Goal: Information Seeking & Learning: Learn about a topic

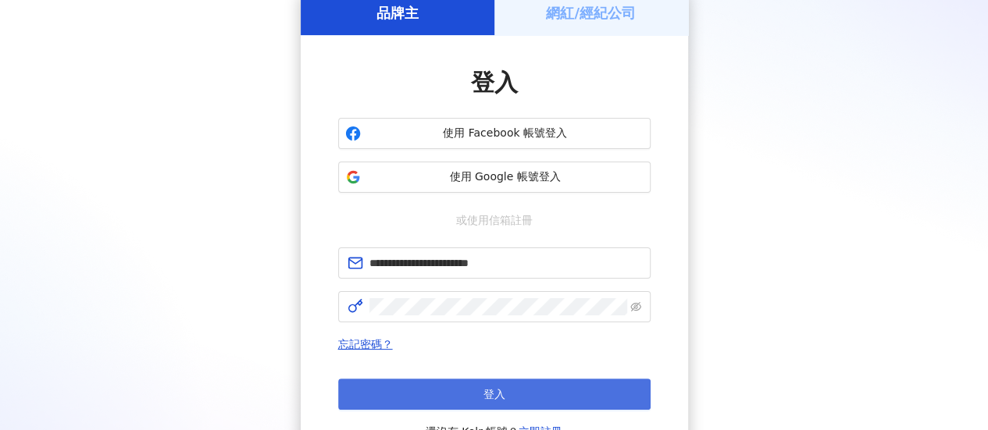
click at [512, 388] on button "登入" at bounding box center [494, 394] width 312 height 31
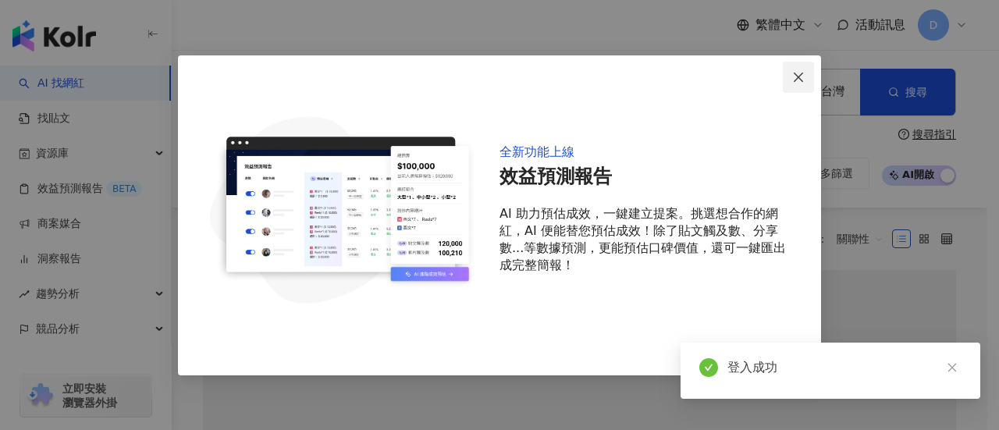
click at [796, 77] on icon "close" at bounding box center [798, 77] width 12 height 12
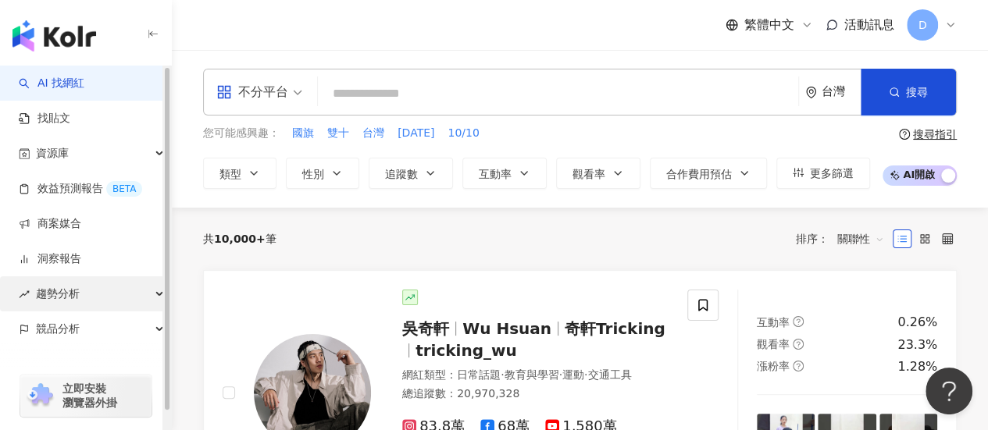
click at [123, 294] on div "趨勢分析" at bounding box center [85, 293] width 171 height 35
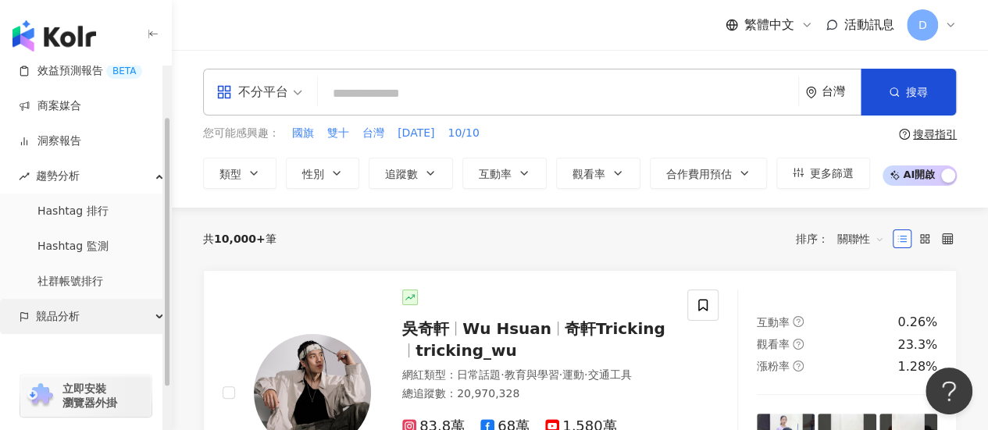
scroll to position [125, 0]
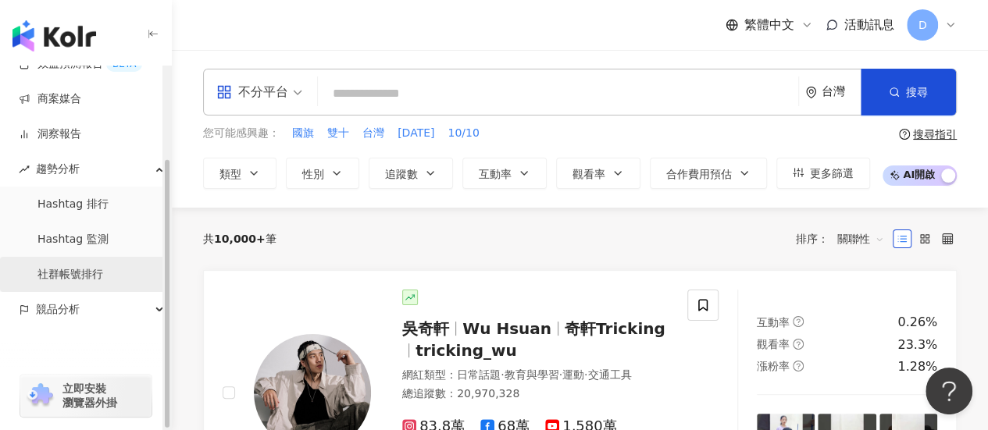
click at [103, 276] on link "社群帳號排行" at bounding box center [70, 275] width 66 height 16
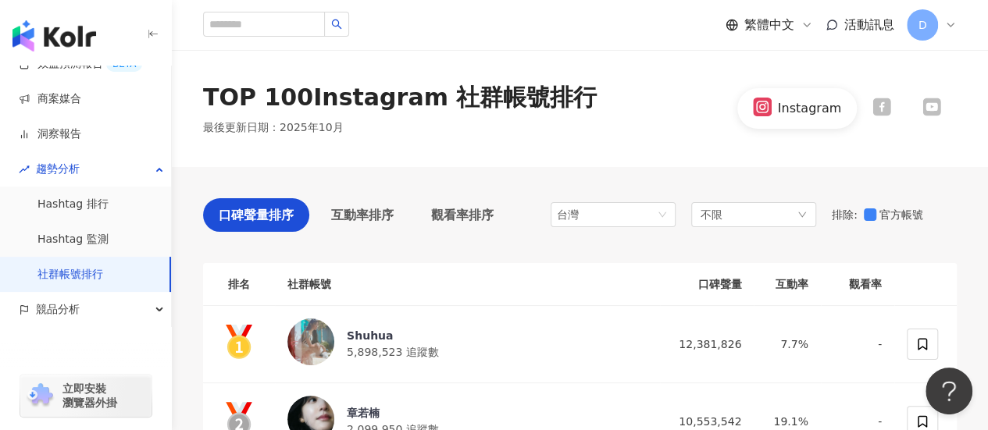
click at [852, 152] on div "TOP 100 Instagram 社群帳號排行 最後更新日期 ： [DATE] Instagram" at bounding box center [580, 108] width 816 height 117
click at [721, 217] on span "不限" at bounding box center [711, 214] width 22 height 17
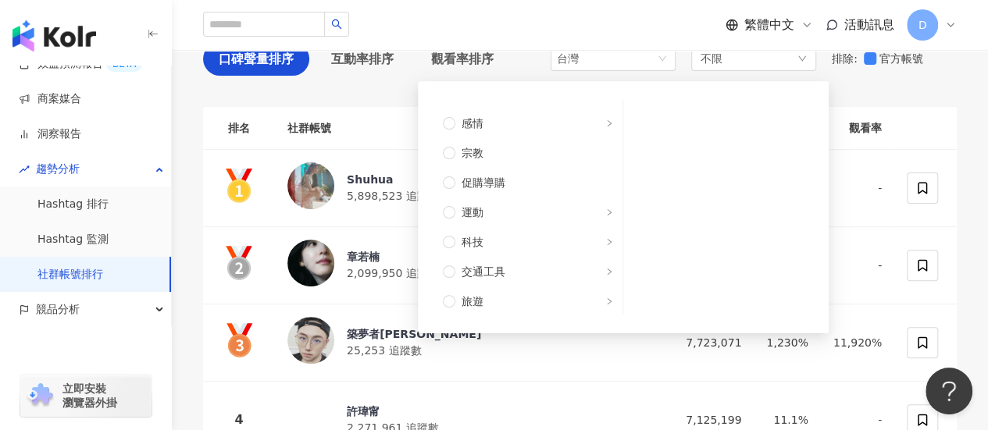
scroll to position [448, 0]
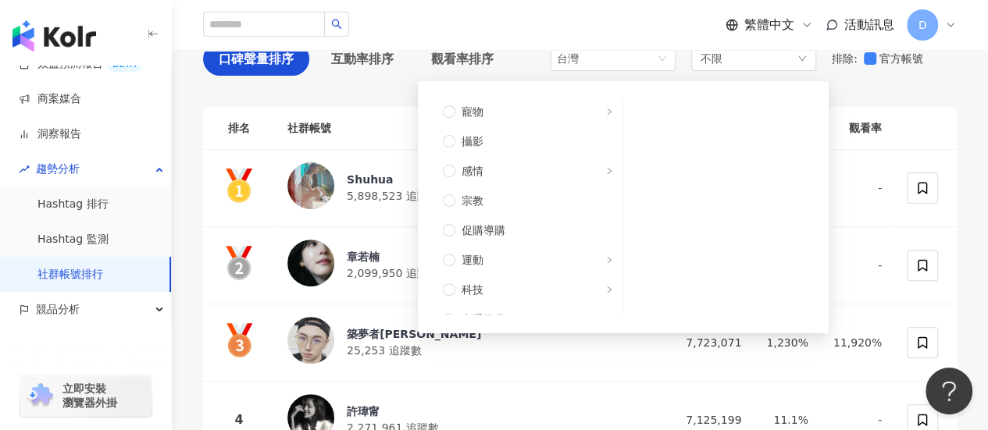
drag, startPoint x: 965, startPoint y: 73, endPoint x: 950, endPoint y: 86, distance: 19.9
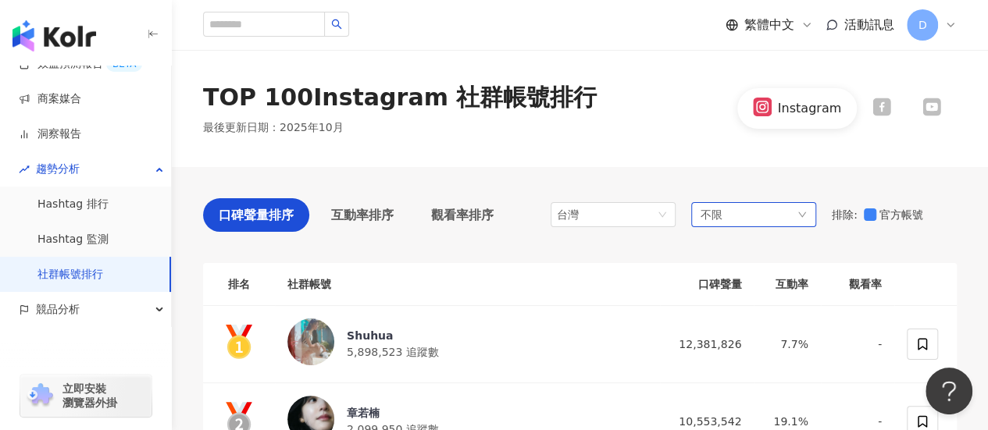
click at [714, 217] on span "不限" at bounding box center [711, 214] width 22 height 17
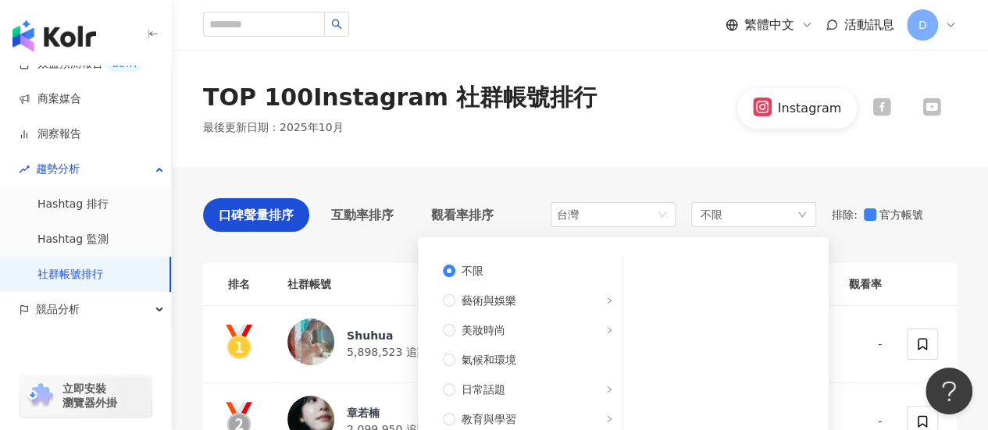
click at [899, 145] on div "TOP 100 Instagram 社群帳號排行 最後更新日期 ： [DATE] Instagram" at bounding box center [580, 108] width 816 height 117
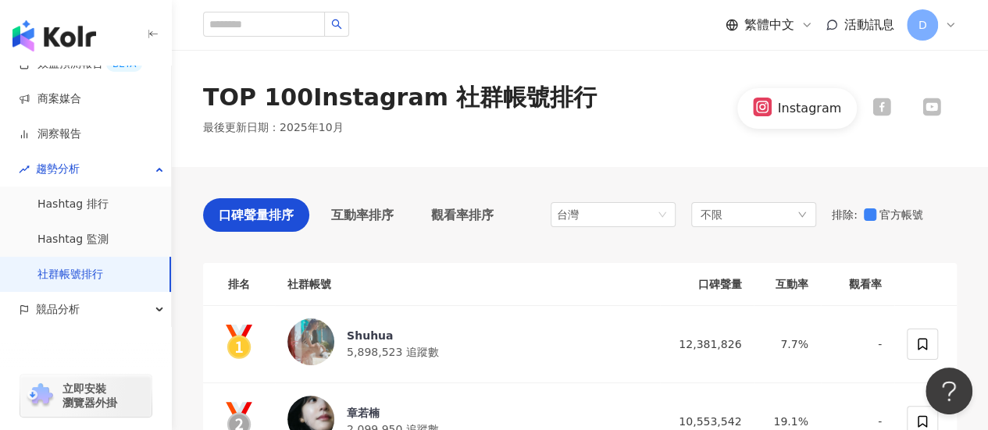
click at [924, 105] on icon at bounding box center [931, 107] width 18 height 18
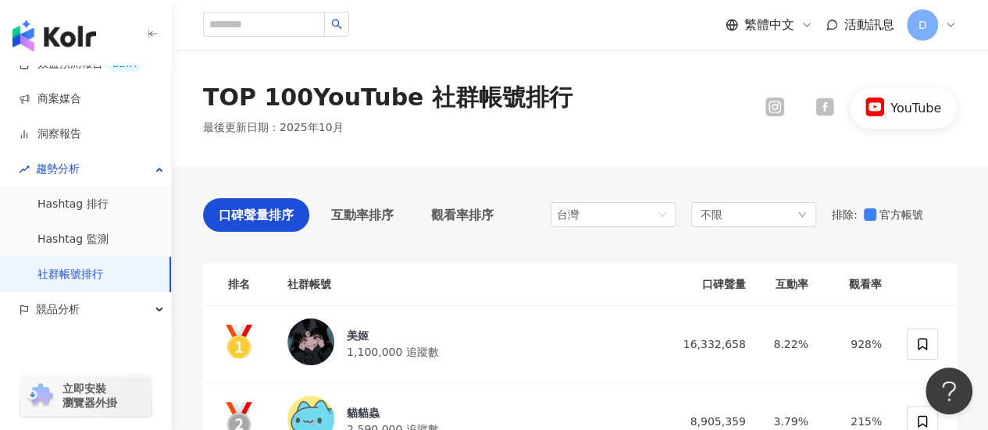
click at [871, 155] on div "TOP 100 YouTube 社群帳號排行 最後更新日期 ： [DATE] YouTube" at bounding box center [580, 108] width 816 height 117
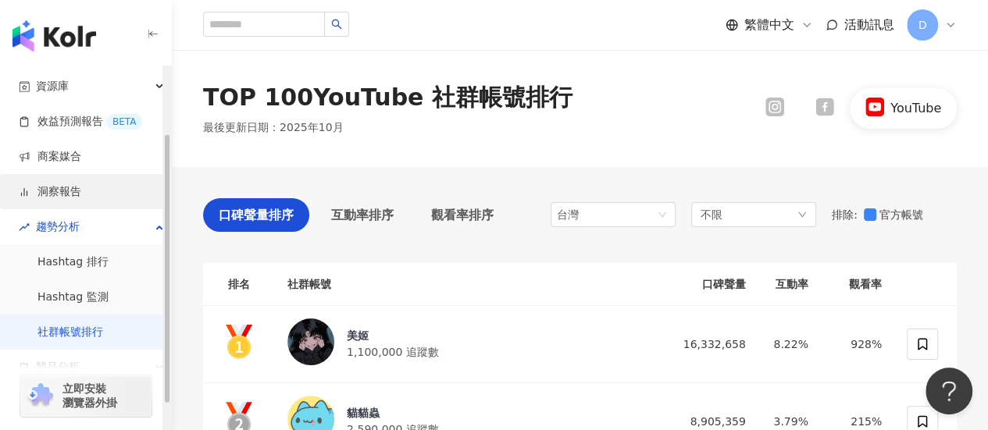
scroll to position [47, 0]
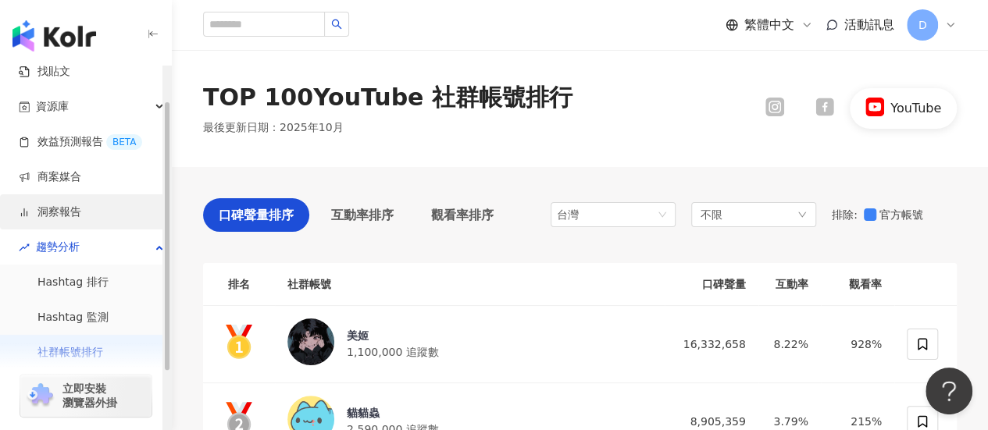
click at [81, 215] on link "洞察報告" at bounding box center [50, 213] width 62 height 16
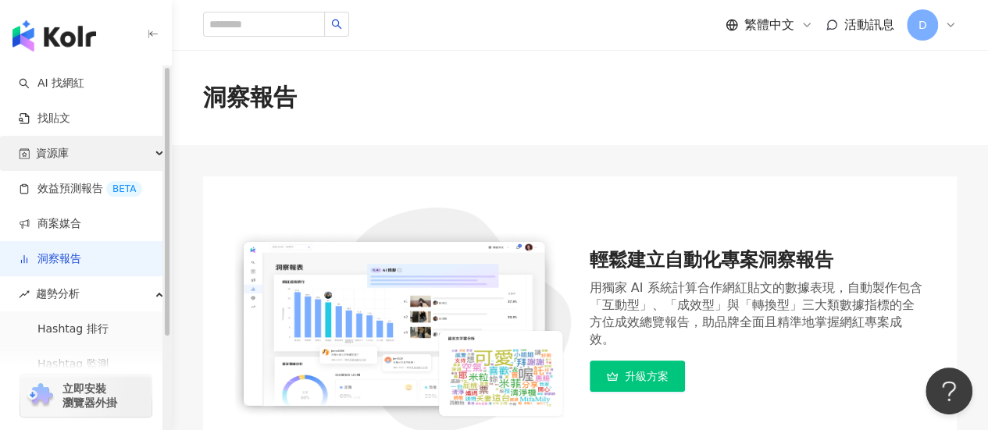
click at [89, 152] on div "資源庫" at bounding box center [85, 153] width 171 height 35
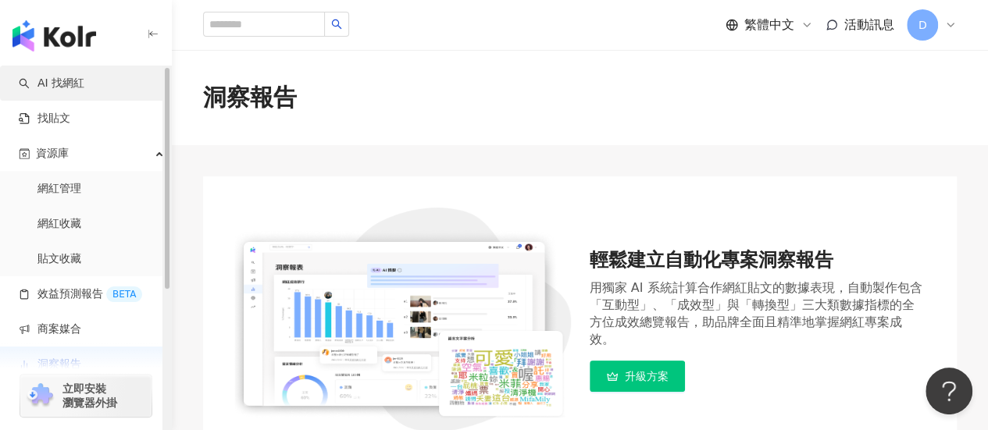
click at [77, 85] on link "AI 找網紅" at bounding box center [52, 84] width 66 height 16
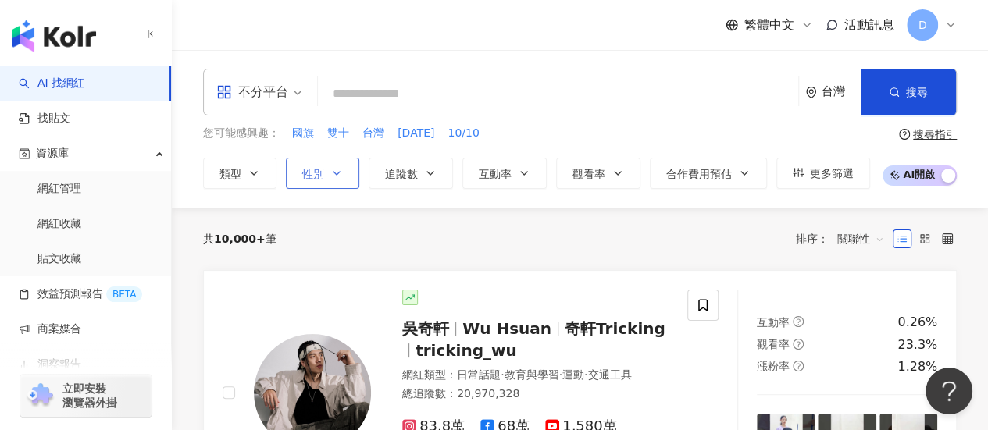
click at [315, 173] on span "性別" at bounding box center [313, 174] width 22 height 12
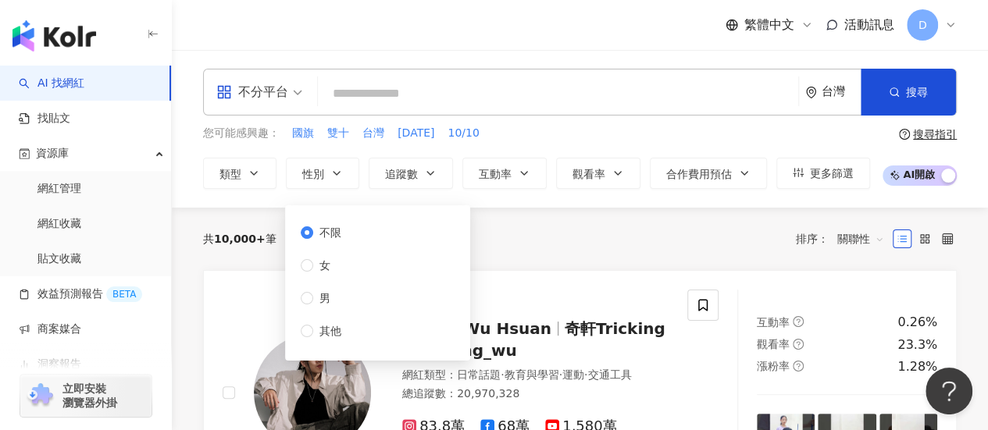
drag, startPoint x: 336, startPoint y: 308, endPoint x: 333, endPoint y: 300, distance: 9.1
click at [336, 308] on div "不限 女 男 其他" at bounding box center [327, 282] width 53 height 116
click at [333, 300] on span "男" at bounding box center [324, 298] width 23 height 17
click at [618, 248] on div "共 10,000+ 筆 排序： 關聯性" at bounding box center [579, 238] width 753 height 25
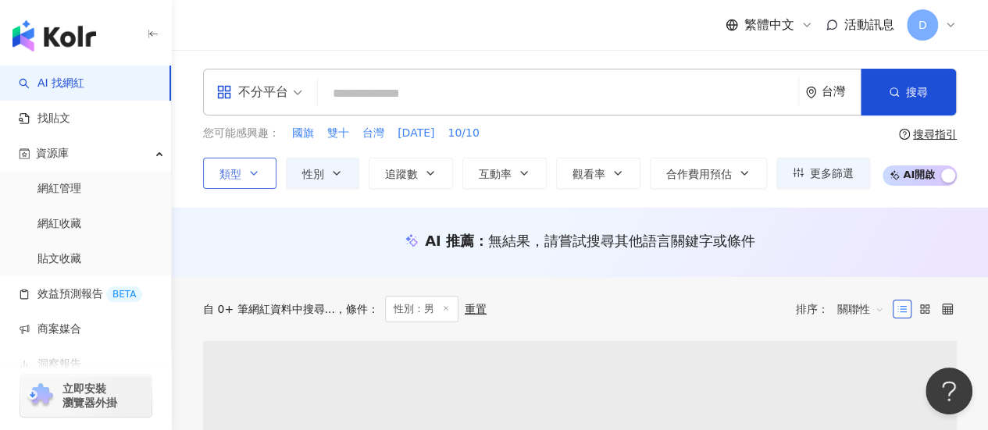
click at [227, 168] on span "類型" at bounding box center [230, 174] width 22 height 12
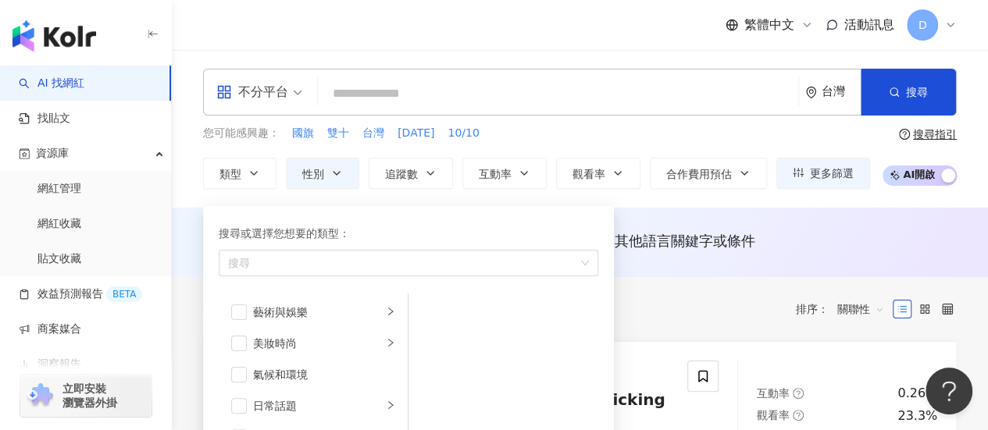
click at [750, 299] on div "共 10,000+ 筆 條件 ： 性別：男 重置 排序： 關聯性" at bounding box center [579, 309] width 753 height 64
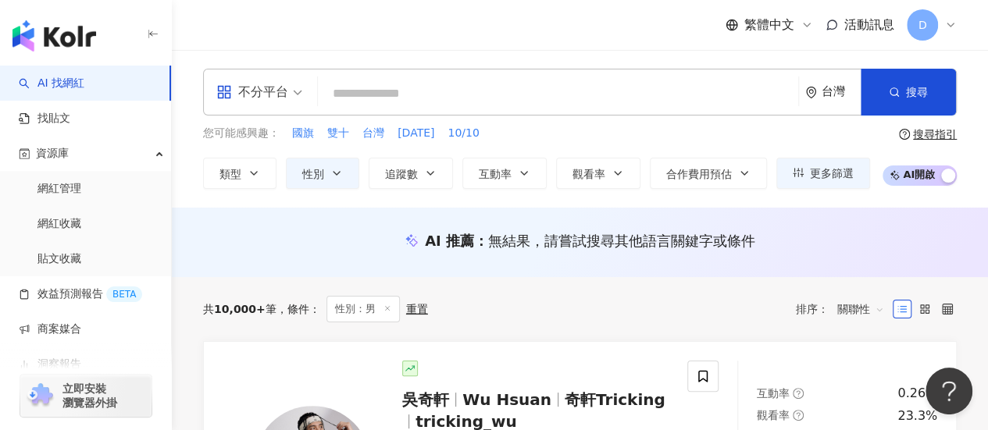
click at [966, 179] on div "不分平台 台灣 搜尋 您可能感興趣： 國旗 雙十 台灣 [DATE] 10/10 類型 性別 追蹤數 互動率 觀看率 合作費用預估 更多篩選 不限 女 男 其…" at bounding box center [580, 129] width 816 height 120
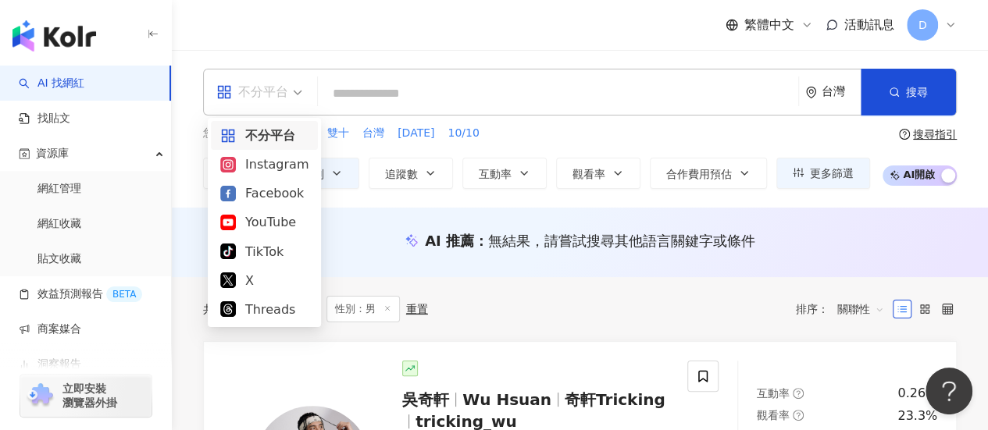
click at [255, 99] on div "不分平台" at bounding box center [252, 92] width 72 height 25
click at [273, 223] on div "YouTube" at bounding box center [264, 222] width 88 height 20
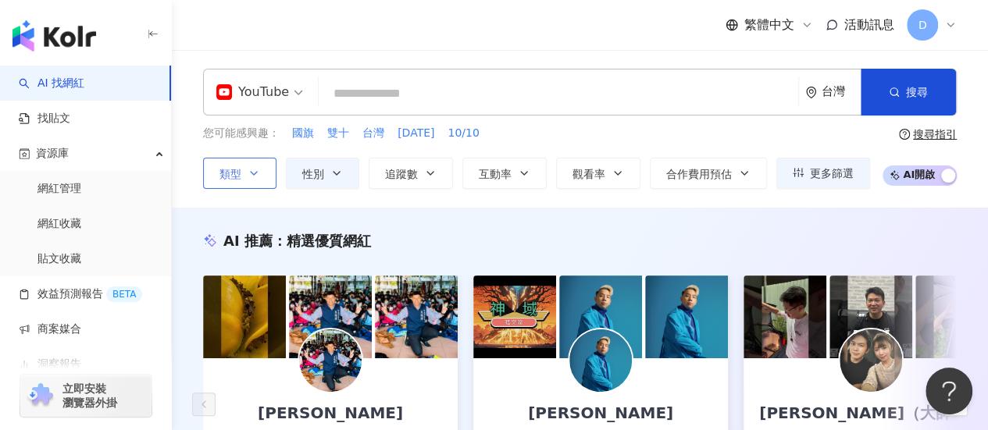
click at [258, 169] on icon "button" at bounding box center [253, 173] width 12 height 12
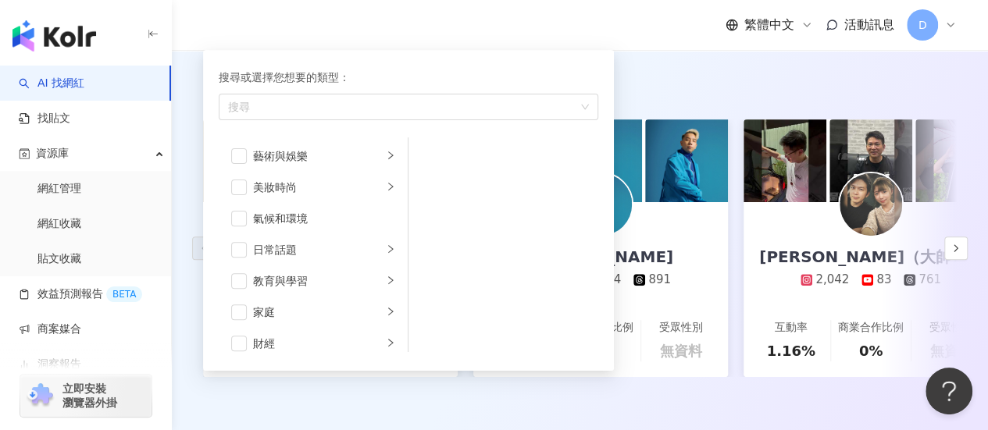
scroll to position [312, 0]
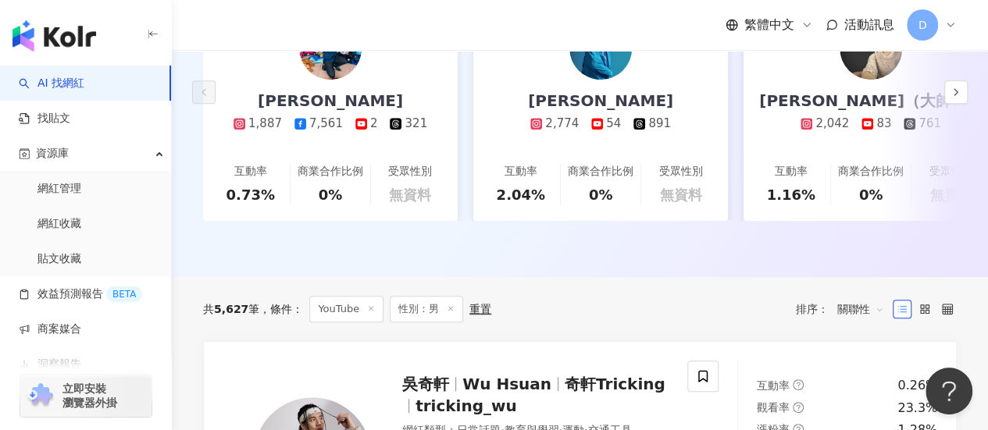
drag, startPoint x: 667, startPoint y: 307, endPoint x: 808, endPoint y: 316, distance: 141.6
click at [668, 309] on div "共 5,627 筆 條件 ： YouTube 性別：男 重置 排序： 關聯性" at bounding box center [579, 309] width 753 height 27
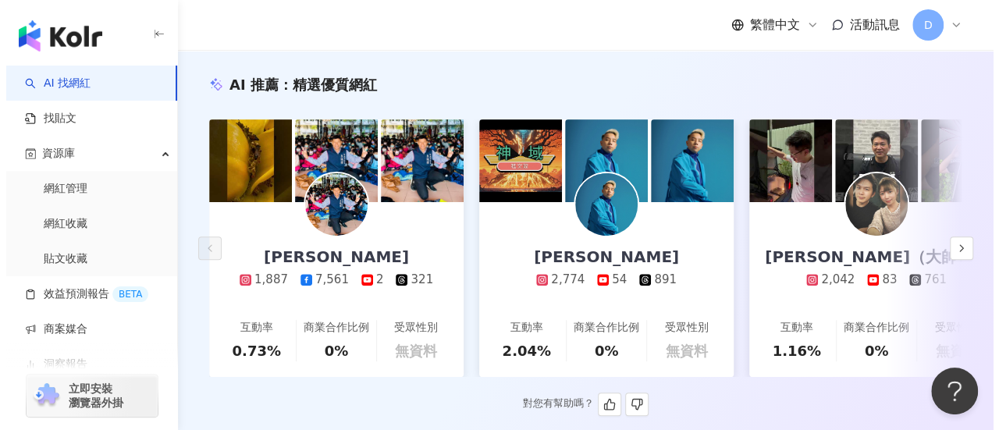
scroll to position [0, 0]
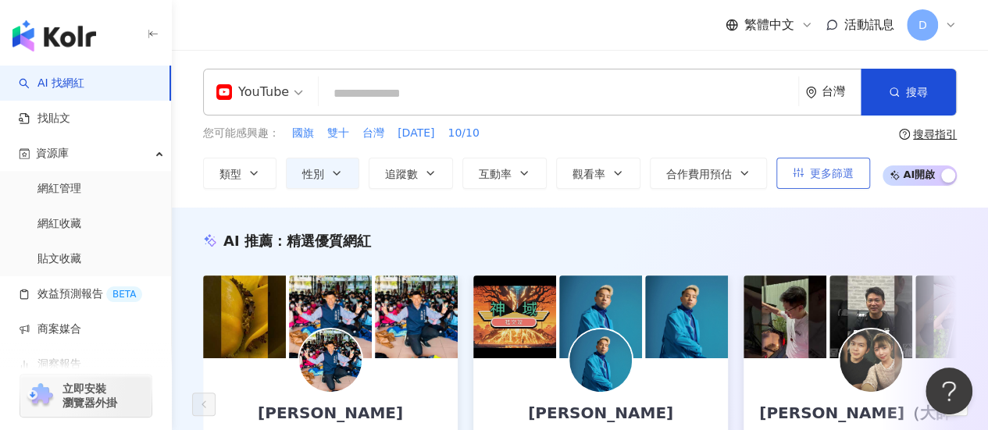
click at [826, 176] on span "更多篩選" at bounding box center [832, 173] width 44 height 12
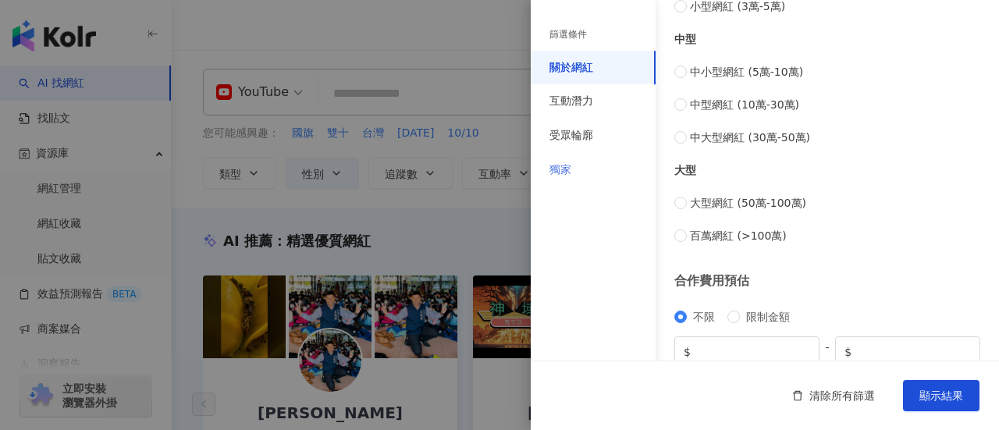
scroll to position [589, 0]
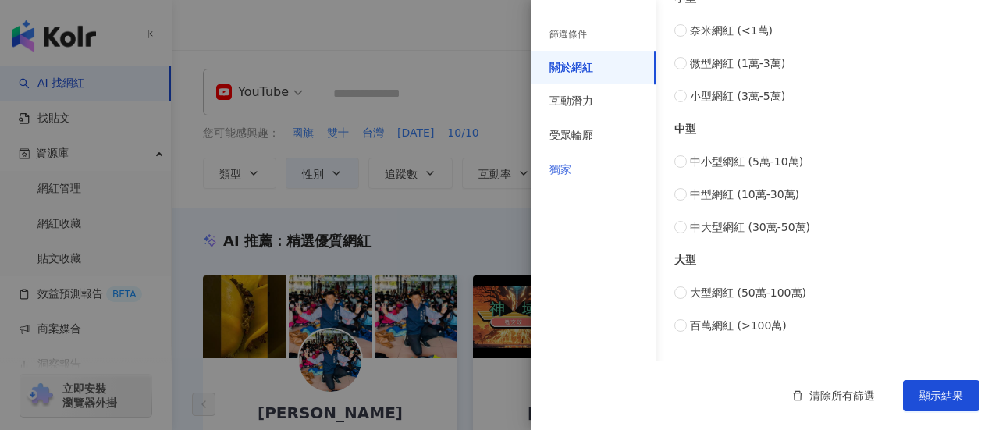
click at [586, 166] on div "獨家" at bounding box center [593, 170] width 125 height 34
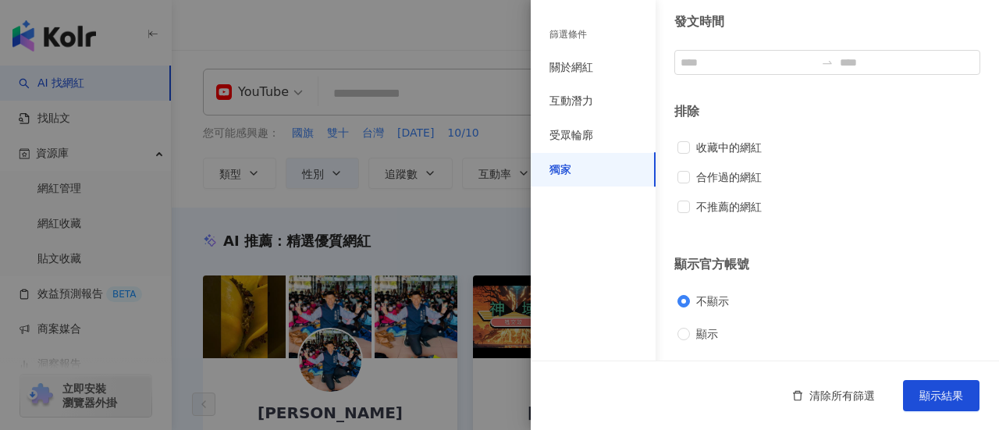
scroll to position [143, 0]
click at [610, 129] on div "受眾輪廓" at bounding box center [593, 136] width 125 height 34
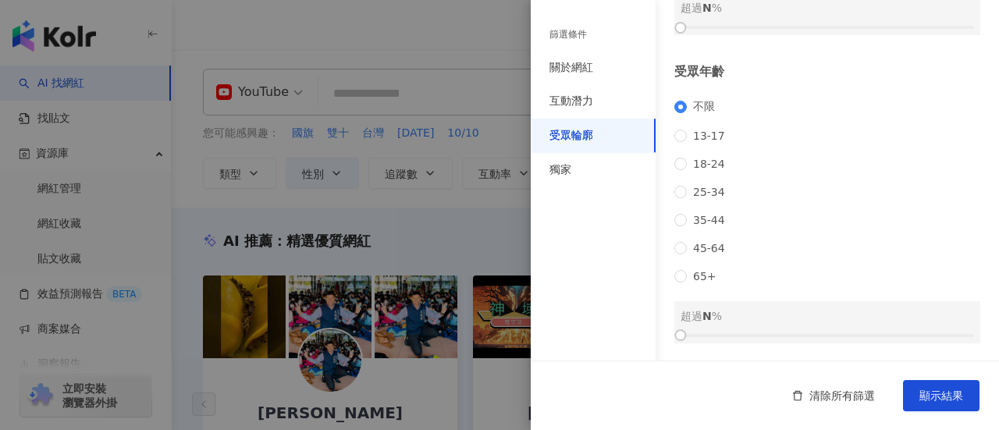
scroll to position [156, 0]
click at [913, 121] on div "不限 [PHONE_NUMBER] [PHONE_NUMBER] 45-64 65+" at bounding box center [828, 190] width 306 height 183
click at [702, 167] on span "18-24" at bounding box center [709, 163] width 44 height 12
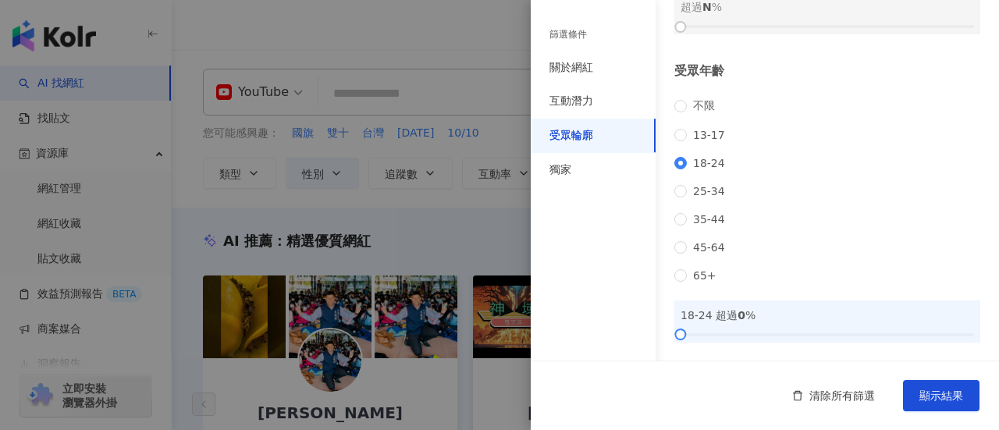
click at [704, 191] on div "不限 [PHONE_NUMBER] [PHONE_NUMBER] 45-64 65+" at bounding box center [828, 190] width 306 height 183
click at [703, 218] on div "不限 [PHONE_NUMBER] [PHONE_NUMBER] 45-64 65+" at bounding box center [828, 190] width 306 height 183
click at [702, 198] on span "25-34" at bounding box center [709, 191] width 44 height 12
click at [704, 225] on span "35-44" at bounding box center [709, 219] width 44 height 12
click at [700, 168] on span "18-24" at bounding box center [709, 163] width 44 height 12
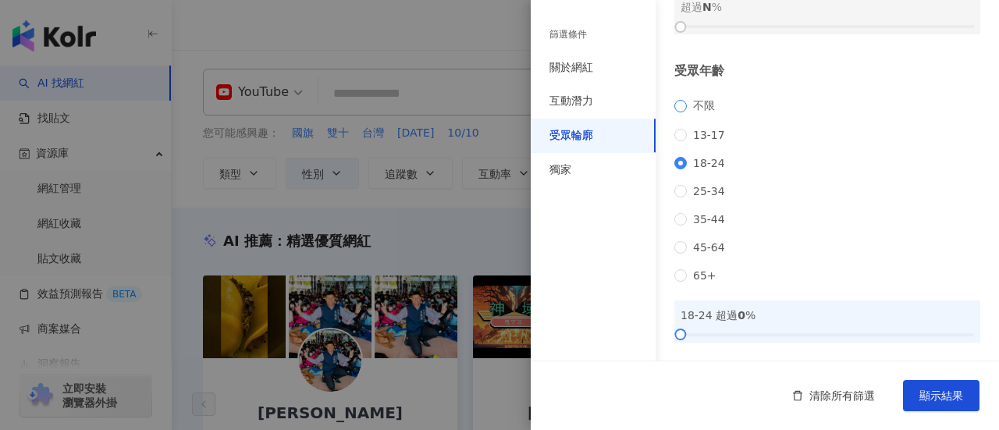
click at [690, 105] on span "不限" at bounding box center [704, 106] width 34 height 14
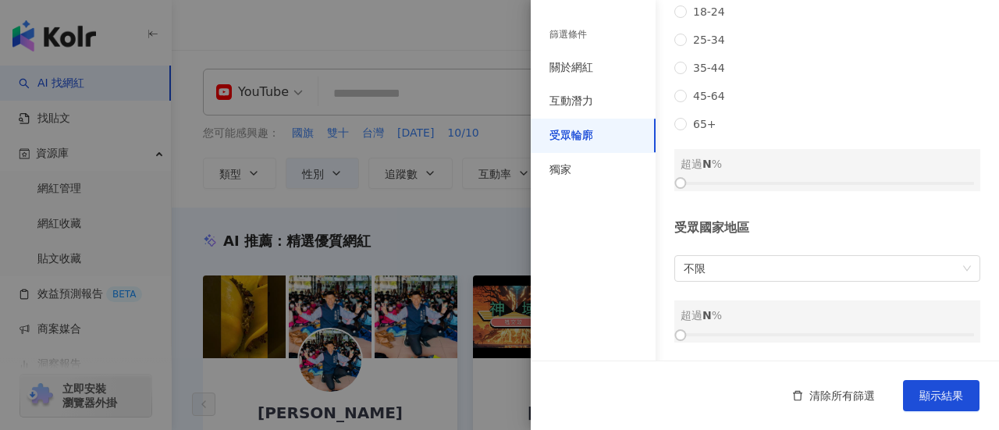
scroll to position [328, 0]
click at [729, 263] on span "不限" at bounding box center [827, 268] width 287 height 25
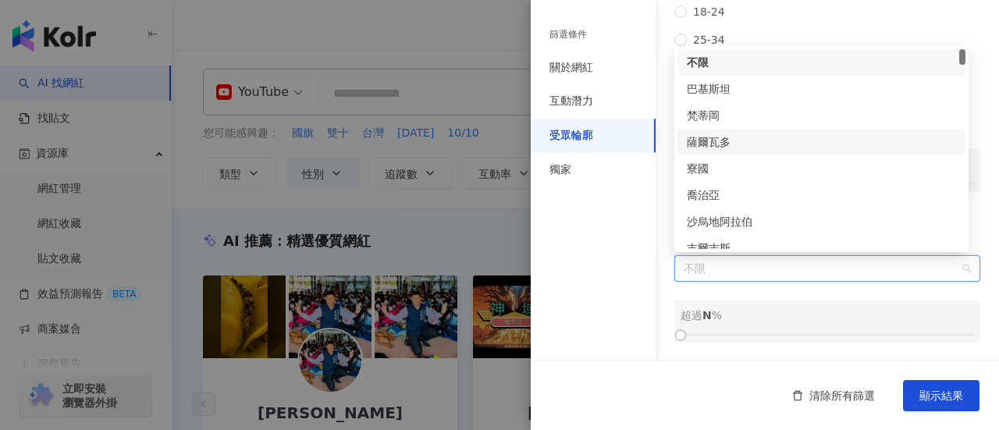
scroll to position [234, 0]
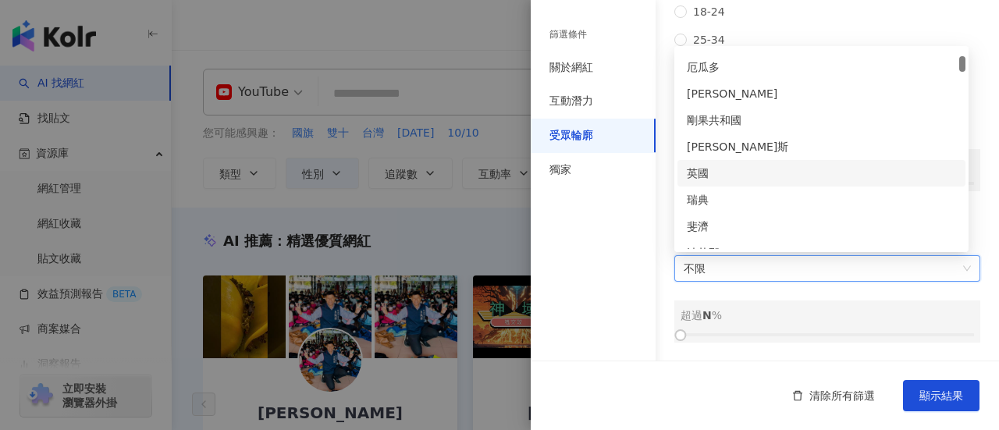
click at [617, 190] on div "篩選條件 關於網紅 互動潛力 受眾輪廓 獨家" at bounding box center [593, 224] width 125 height 411
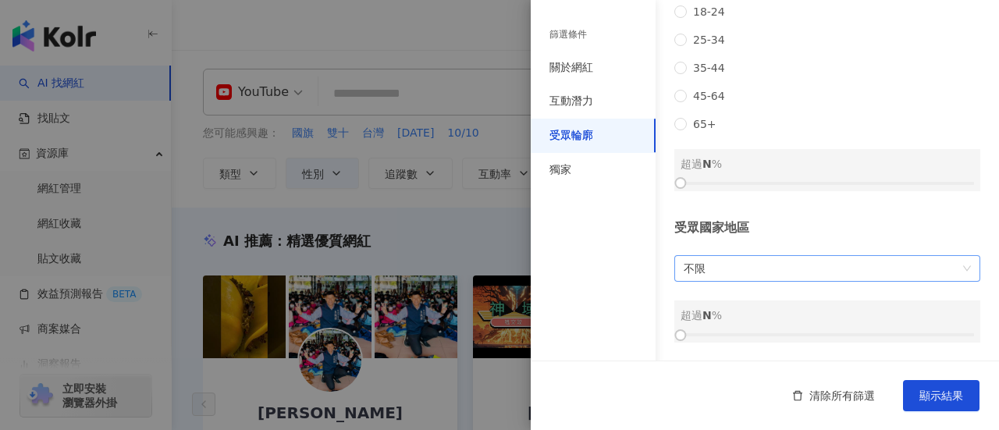
click at [745, 276] on span "不限" at bounding box center [827, 268] width 287 height 25
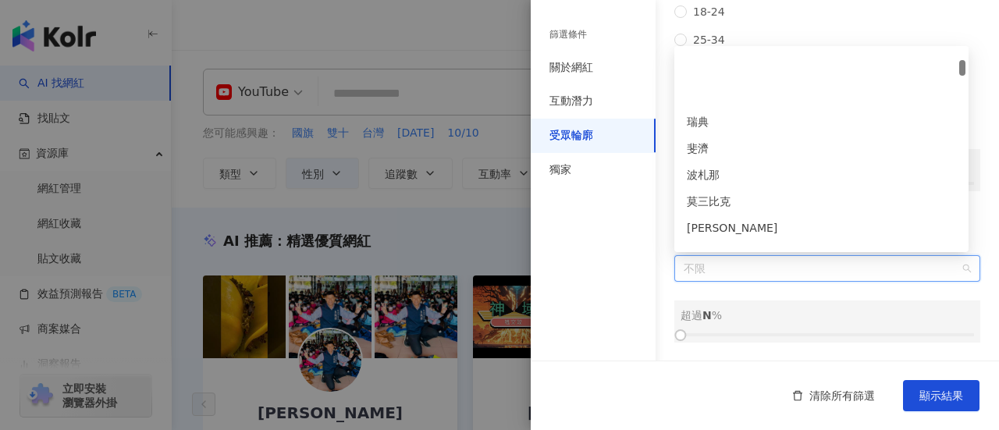
scroll to position [390, 0]
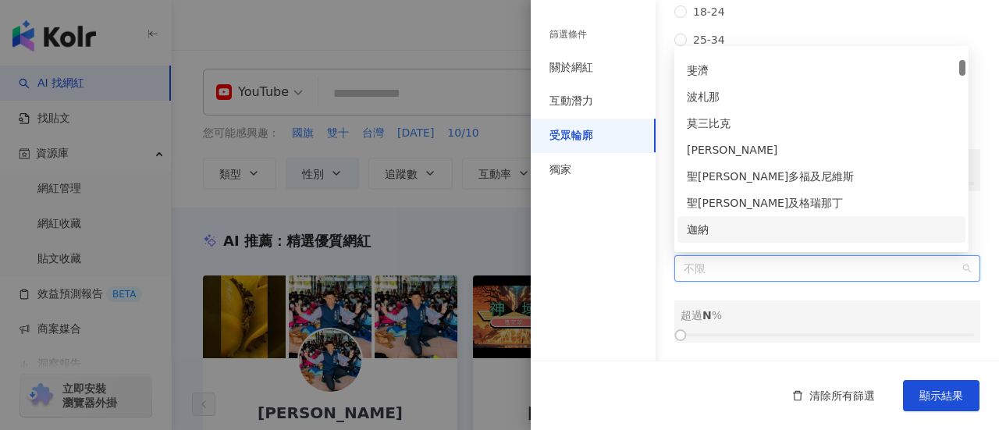
click at [622, 230] on div "篩選條件 關於網紅 互動潛力 受眾輪廓 獨家" at bounding box center [593, 224] width 125 height 411
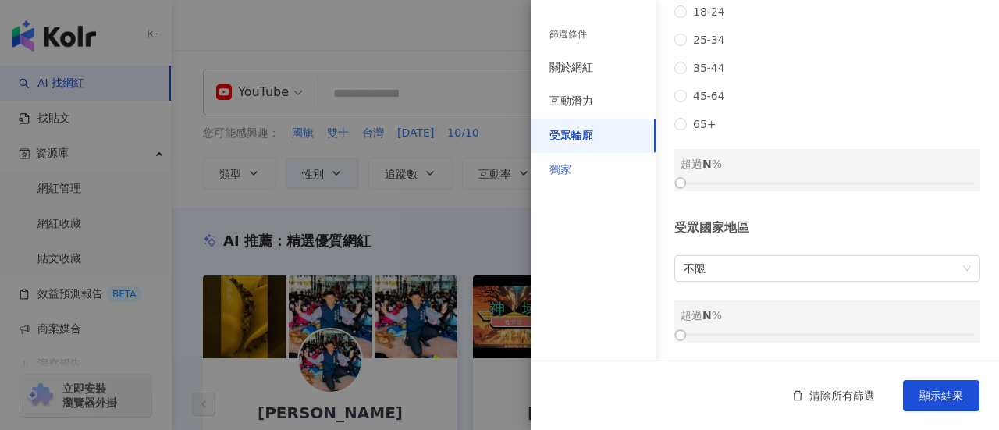
click at [609, 165] on div "獨家" at bounding box center [593, 170] width 125 height 34
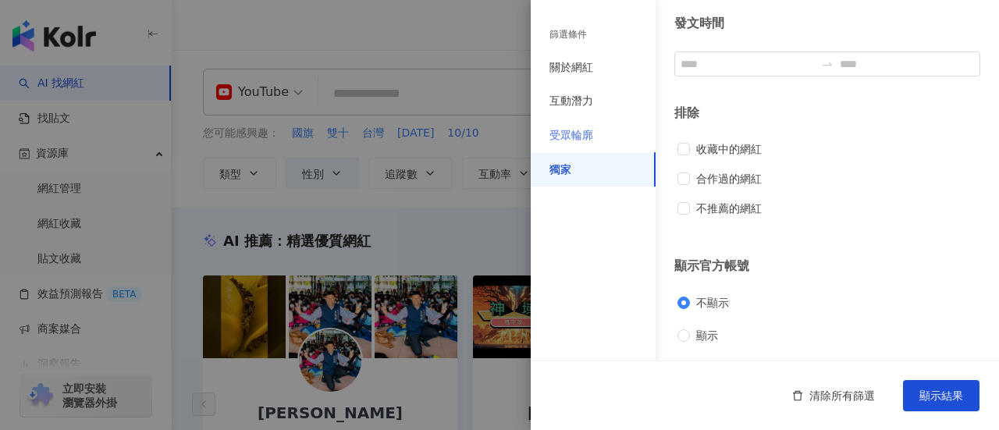
click at [599, 133] on div "受眾輪廓" at bounding box center [593, 136] width 125 height 34
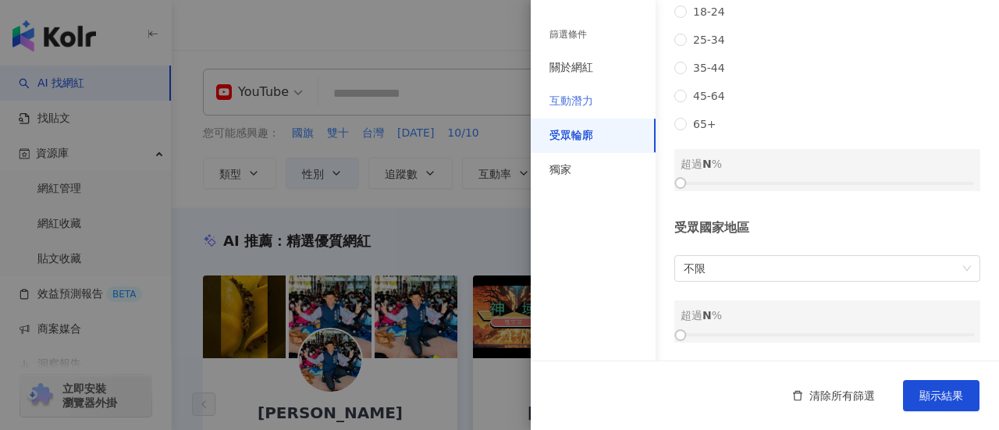
click at [596, 104] on div "互動潛力" at bounding box center [593, 101] width 125 height 34
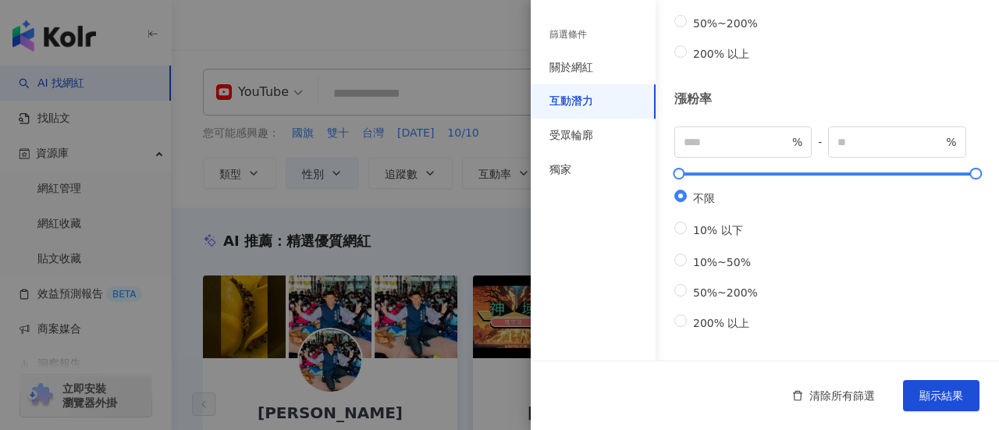
scroll to position [615, 0]
drag, startPoint x: 593, startPoint y: 73, endPoint x: 603, endPoint y: 88, distance: 18.6
click at [593, 74] on div "關於網紅" at bounding box center [593, 68] width 125 height 34
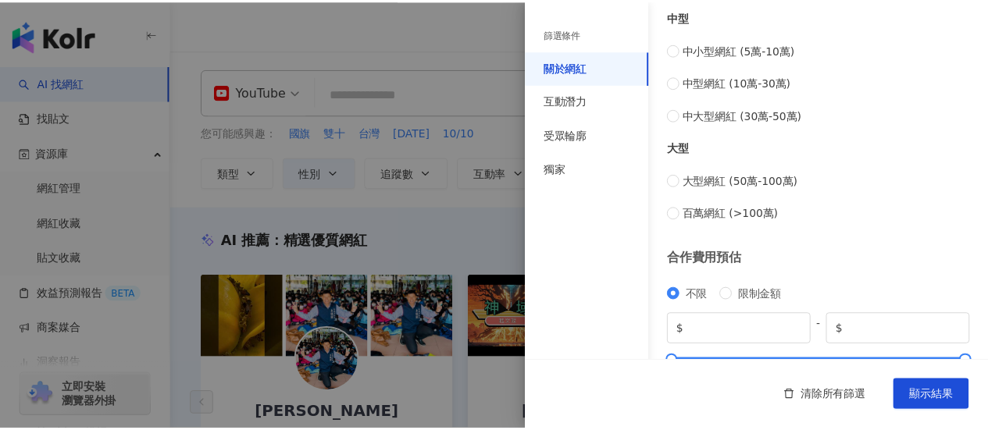
scroll to position [746, 0]
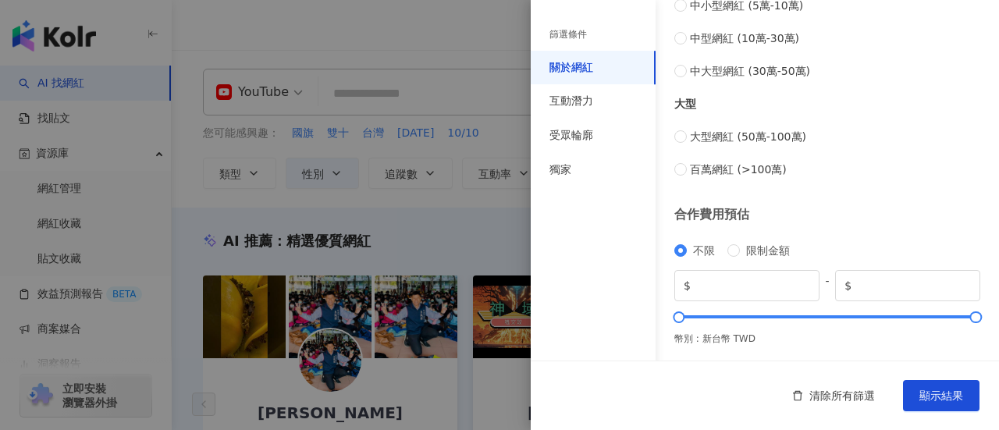
click at [581, 37] on div "篩選條件" at bounding box center [568, 34] width 37 height 13
click at [472, 56] on div at bounding box center [499, 215] width 999 height 430
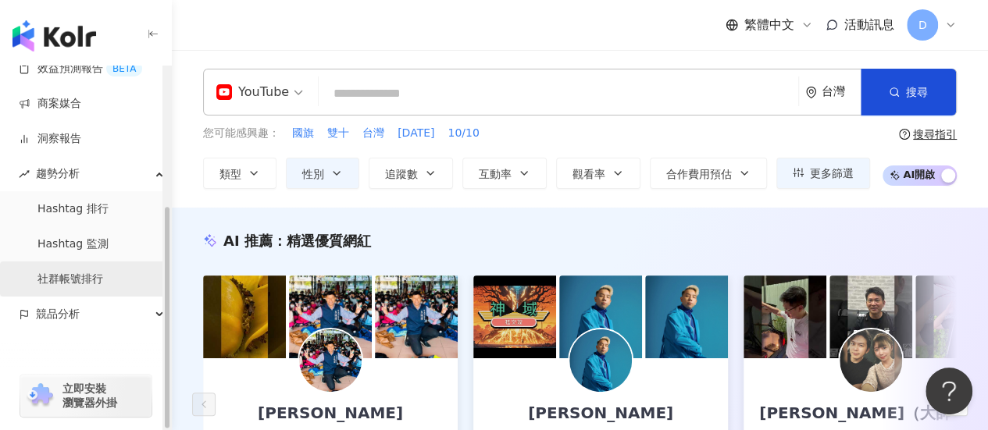
scroll to position [230, 0]
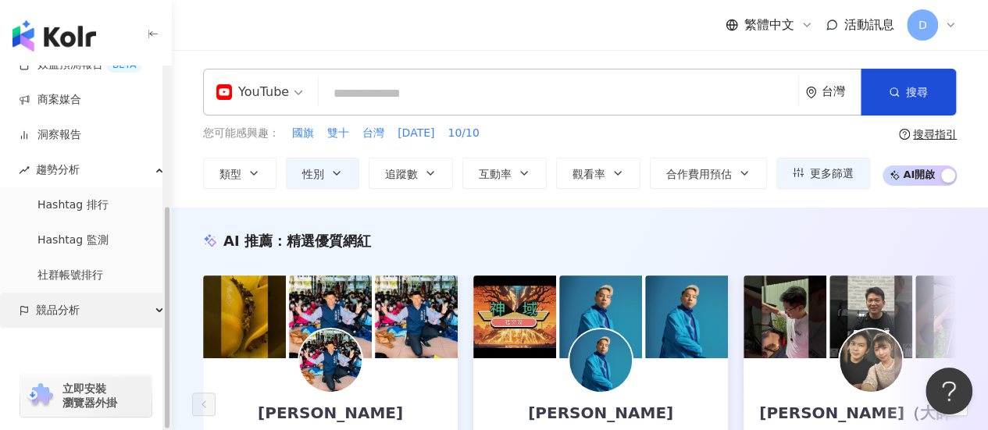
click at [87, 316] on div "競品分析" at bounding box center [85, 310] width 171 height 35
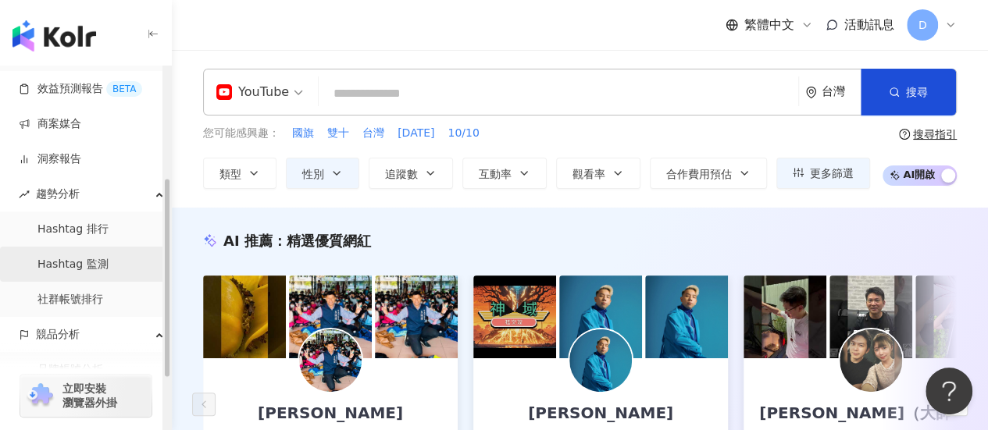
scroll to position [222, 0]
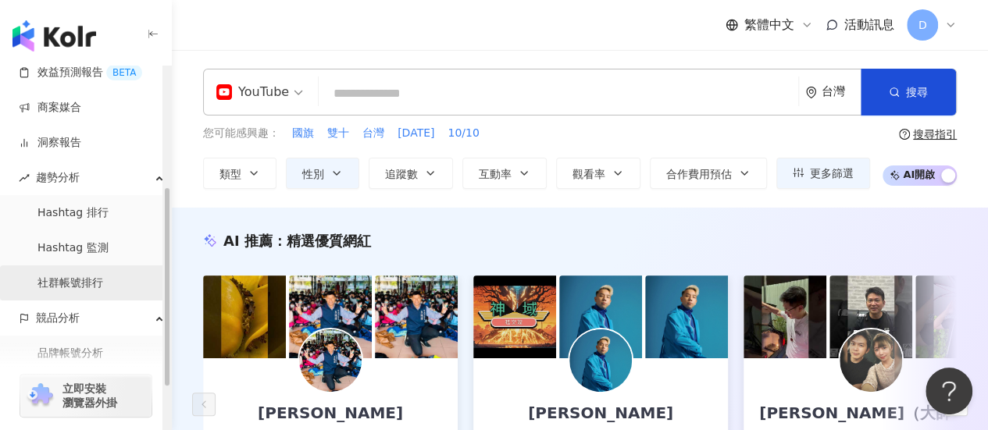
click at [103, 280] on link "社群帳號排行" at bounding box center [70, 284] width 66 height 16
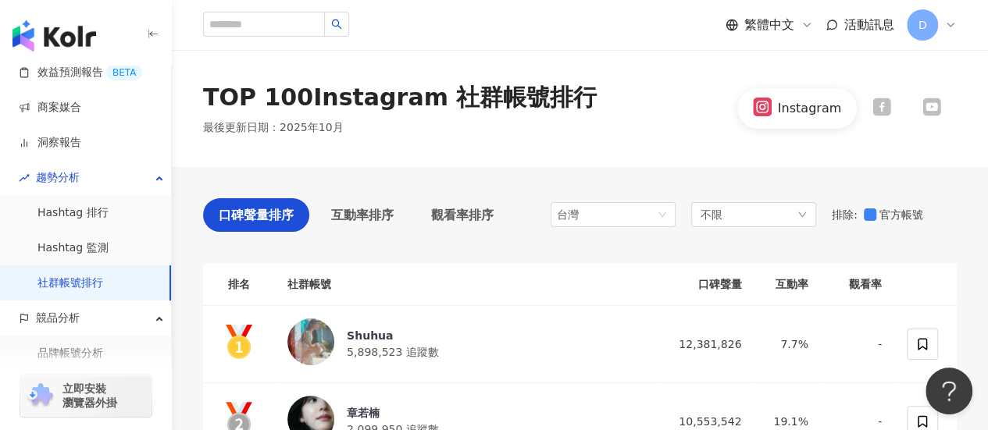
click at [906, 123] on div "Instagram" at bounding box center [846, 108] width 219 height 40
click at [752, 222] on div "不限" at bounding box center [753, 214] width 125 height 25
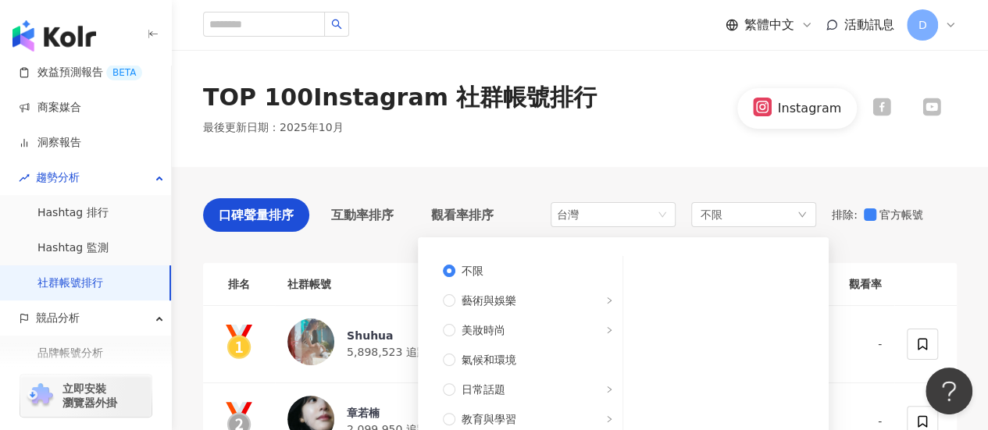
click at [879, 148] on div "TOP 100 Instagram 社群帳號排行 最後更新日期 ： [DATE] Instagram" at bounding box center [580, 108] width 816 height 117
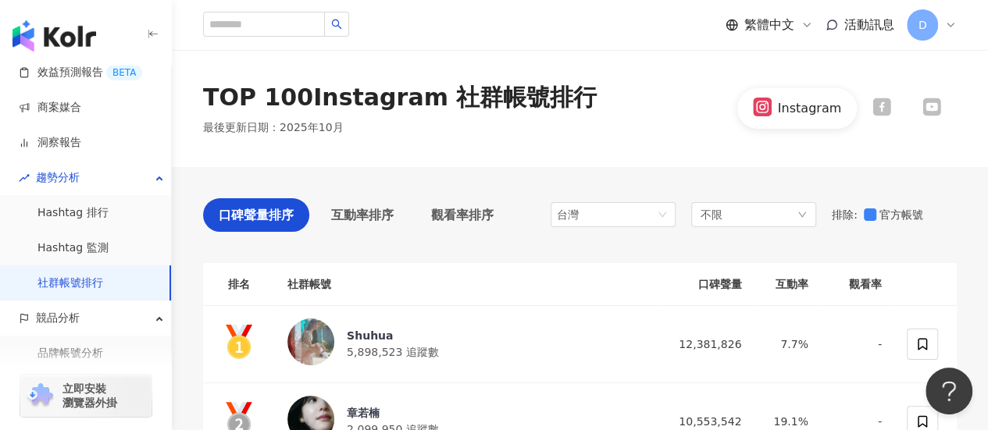
click at [715, 219] on span "不限" at bounding box center [711, 214] width 22 height 17
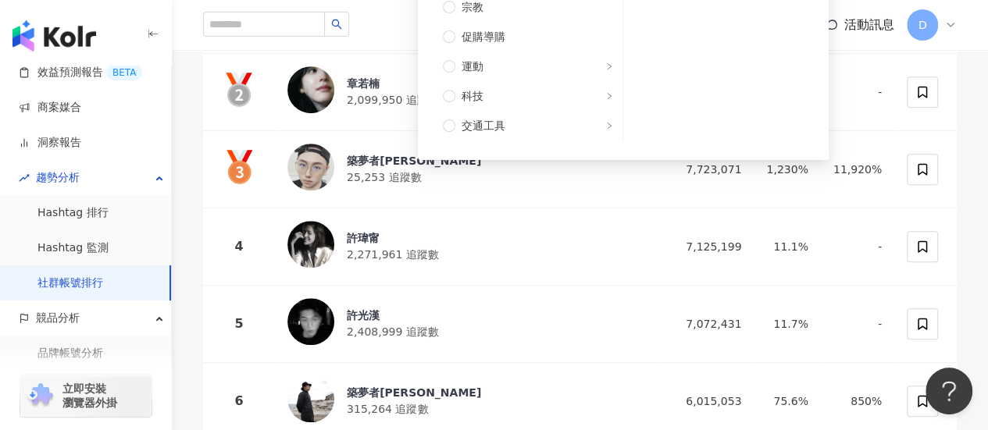
scroll to position [468, 0]
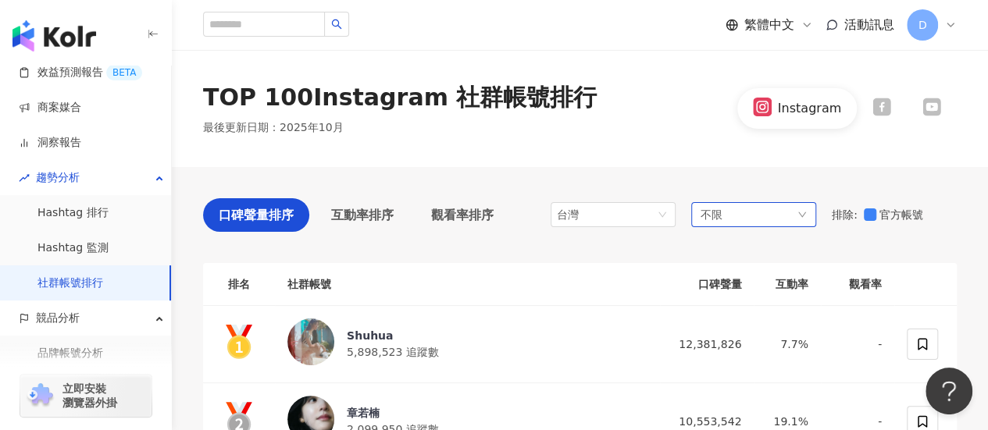
click at [731, 221] on div "不限" at bounding box center [753, 214] width 125 height 25
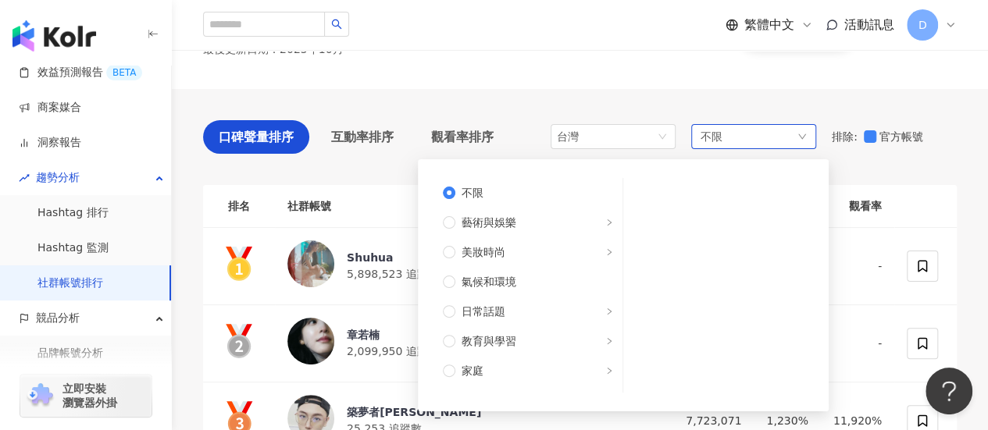
click at [815, 187] on div "不限 藝術與娛樂 美妝時尚 氣候和環境 日常話題 教育與學習 家庭 財經 美食 命理占卜 遊戲 法政社會 生活風格 影視娛樂 醫療與健康 寵物 攝影 感情 宗…" at bounding box center [623, 285] width 392 height 233
click at [437, 222] on label "藝術與娛樂" at bounding box center [527, 223] width 189 height 30
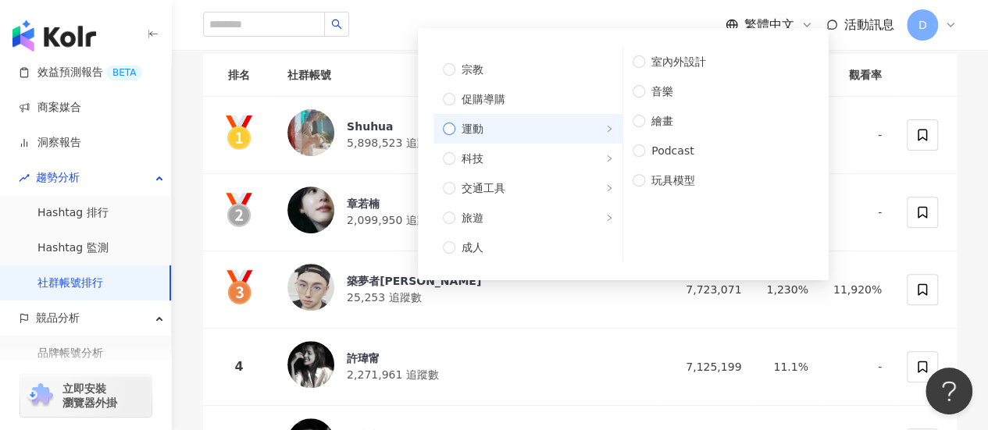
scroll to position [234, 0]
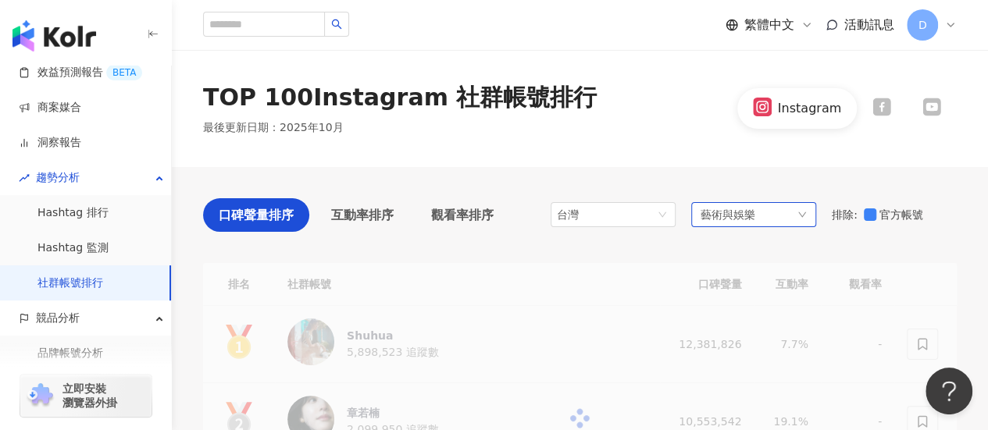
click at [728, 212] on span "藝術與娛樂" at bounding box center [727, 214] width 55 height 17
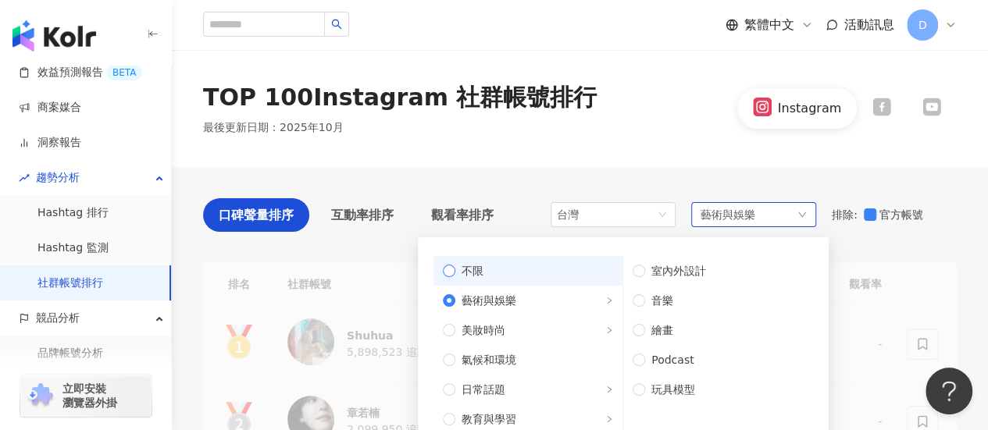
click at [519, 283] on label "不限" at bounding box center [527, 271] width 189 height 30
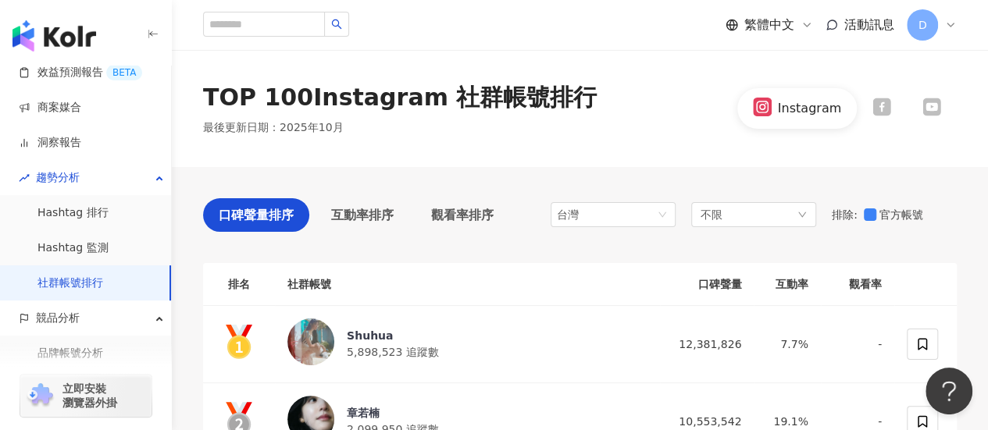
click at [938, 101] on icon at bounding box center [931, 107] width 18 height 18
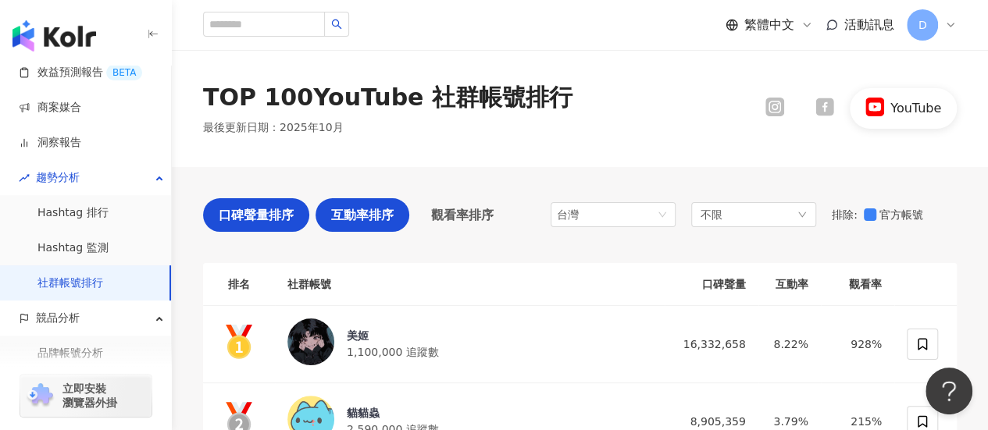
click at [386, 204] on div "互動率排序" at bounding box center [362, 215] width 94 height 34
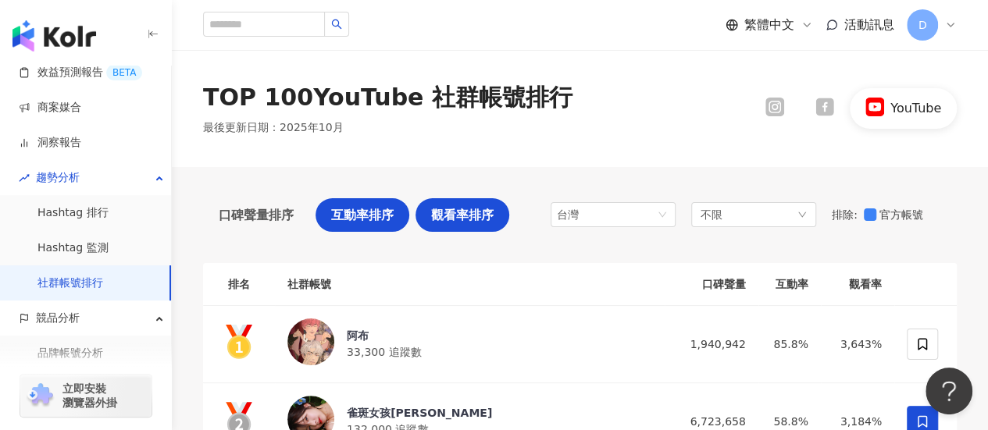
click at [464, 210] on span "觀看率排序" at bounding box center [462, 215] width 62 height 20
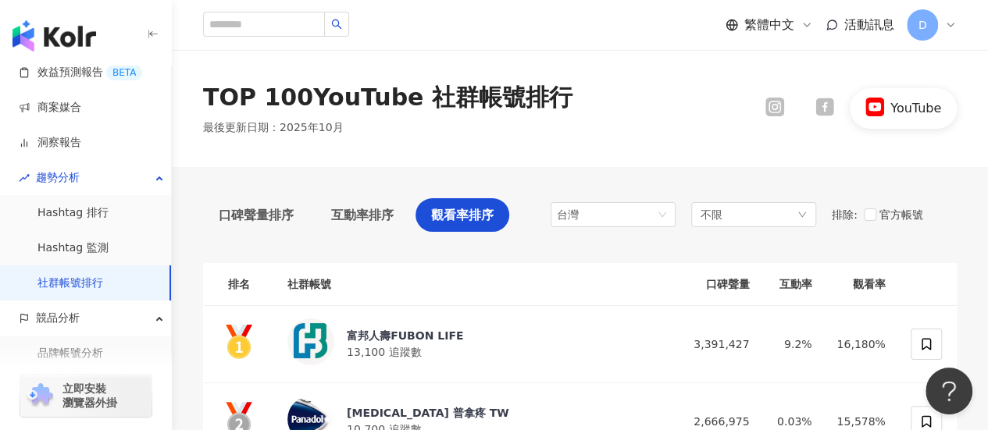
click at [963, 144] on div "TOP 100 YouTube 社群帳號排行 最後更新日期 ： [DATE] YouTube" at bounding box center [580, 108] width 816 height 117
click at [267, 220] on span "口碑聲量排序" at bounding box center [256, 215] width 75 height 20
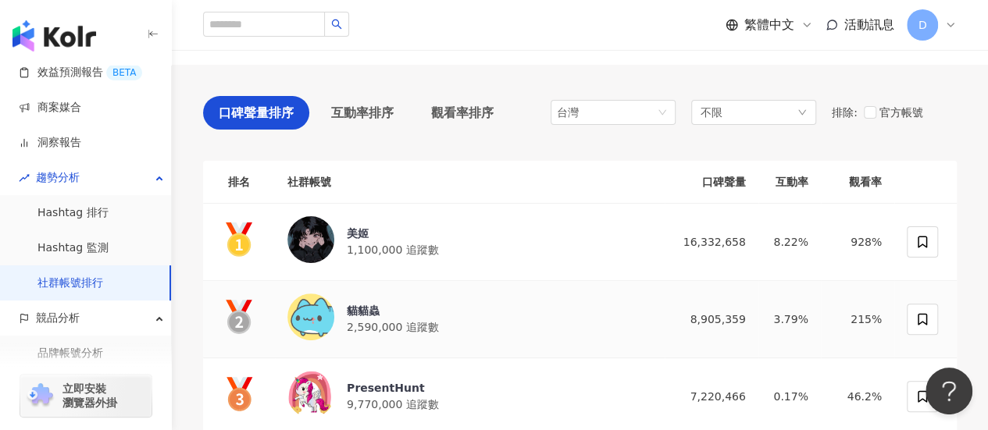
scroll to position [78, 0]
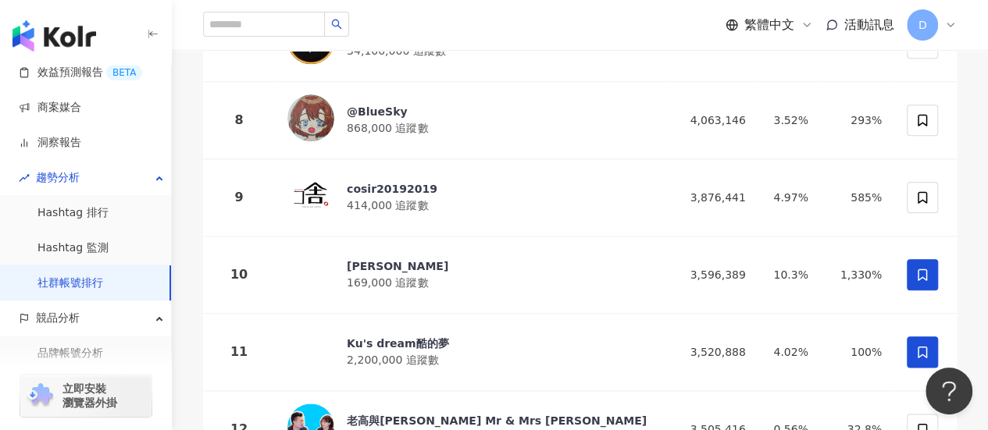
scroll to position [0, 0]
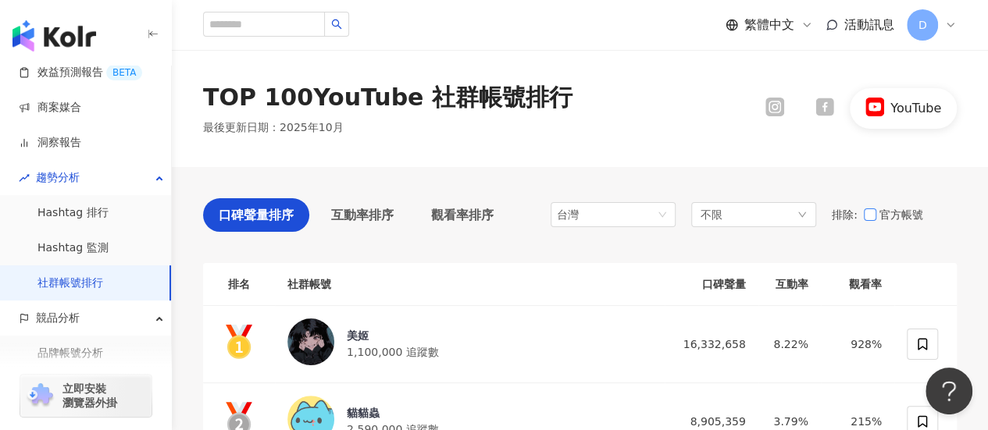
click at [899, 218] on span "官方帳號" at bounding box center [902, 214] width 53 height 17
click at [932, 133] on div "YouTube" at bounding box center [852, 108] width 207 height 55
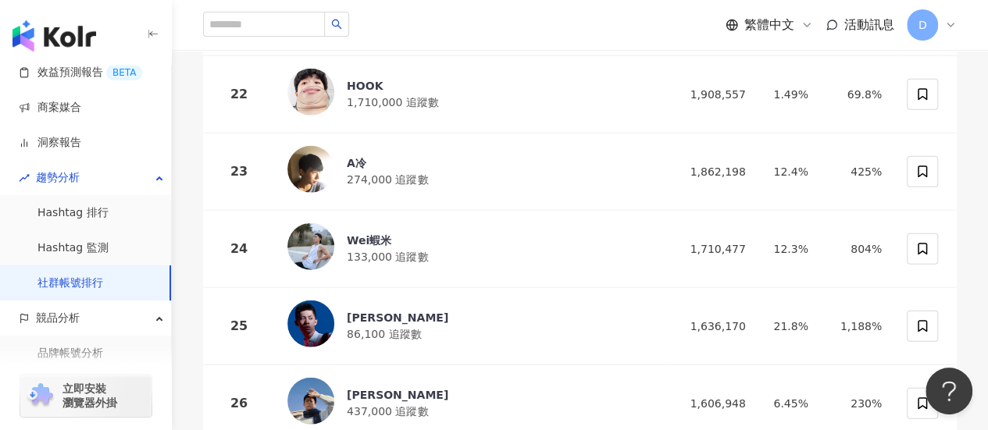
scroll to position [1874, 0]
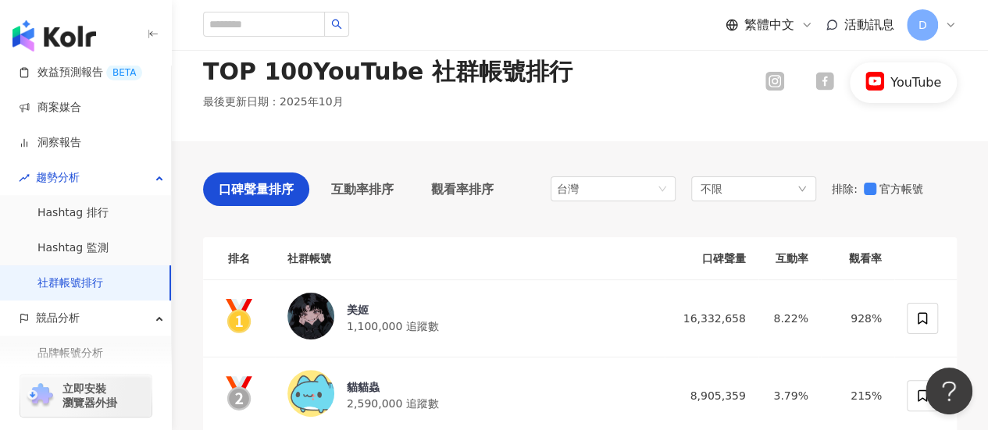
scroll to position [0, 0]
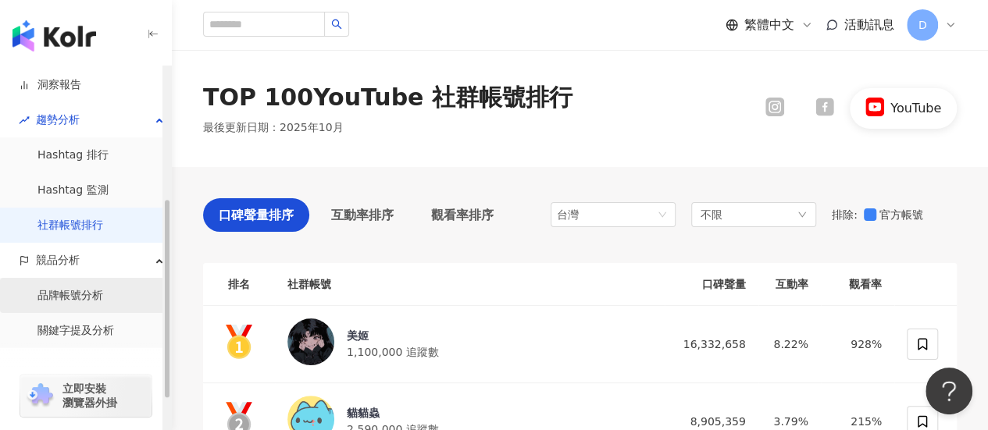
scroll to position [300, 0]
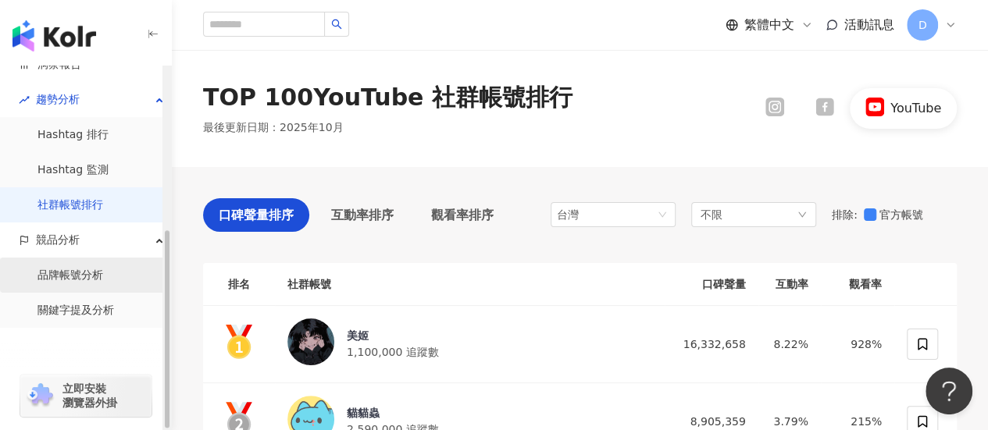
click at [70, 280] on link "品牌帳號分析" at bounding box center [70, 276] width 66 height 16
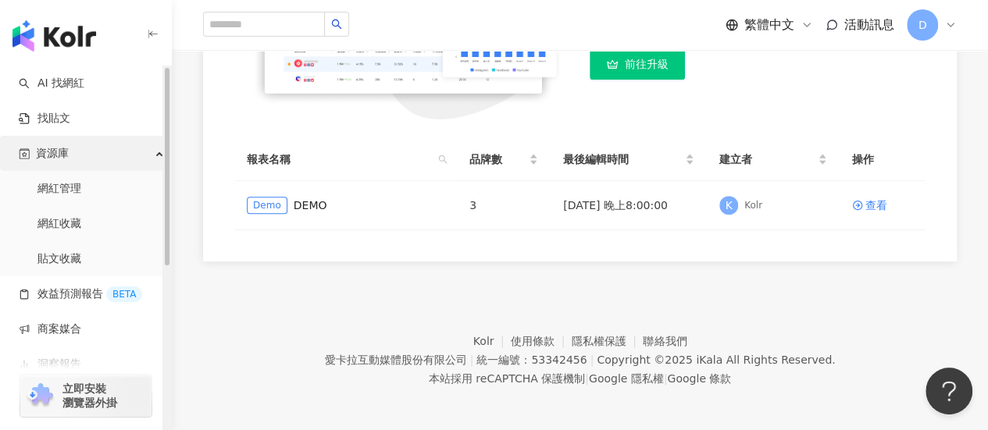
click at [100, 149] on div "資源庫" at bounding box center [85, 153] width 171 height 35
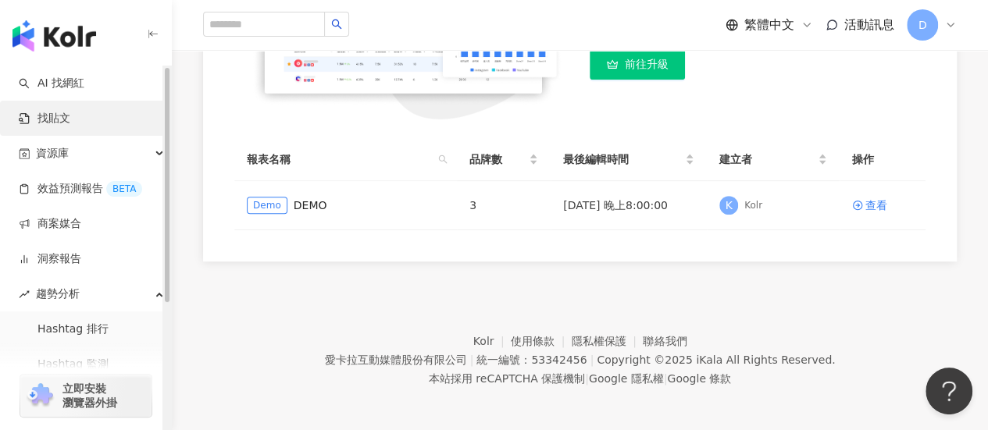
click at [70, 123] on link "找貼文" at bounding box center [45, 119] width 52 height 16
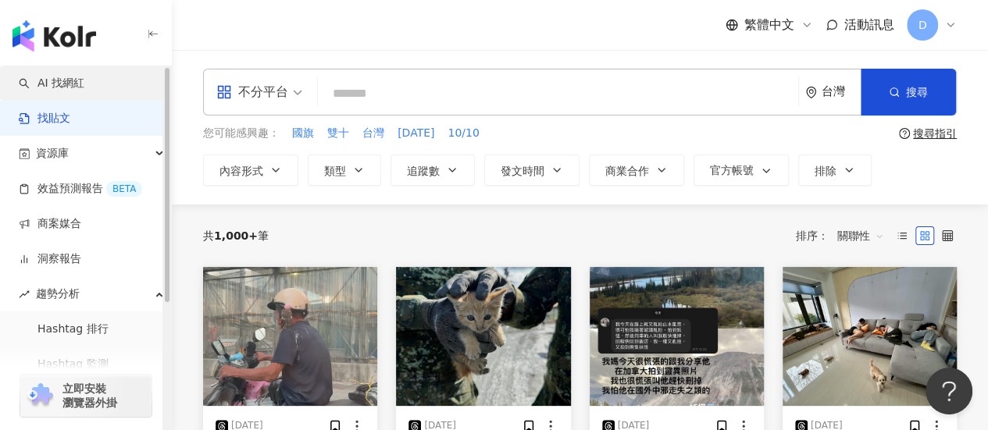
click at [84, 91] on link "AI 找網紅" at bounding box center [52, 84] width 66 height 16
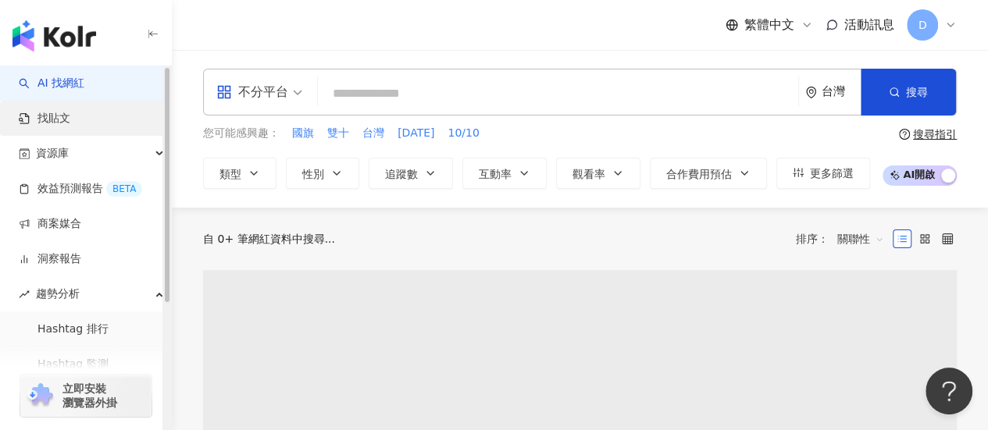
click at [70, 111] on link "找貼文" at bounding box center [45, 119] width 52 height 16
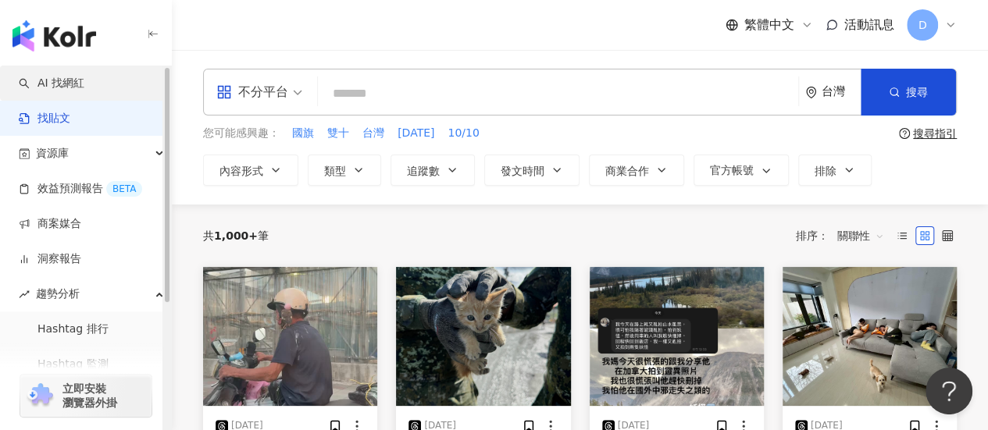
click at [84, 87] on link "AI 找網紅" at bounding box center [52, 84] width 66 height 16
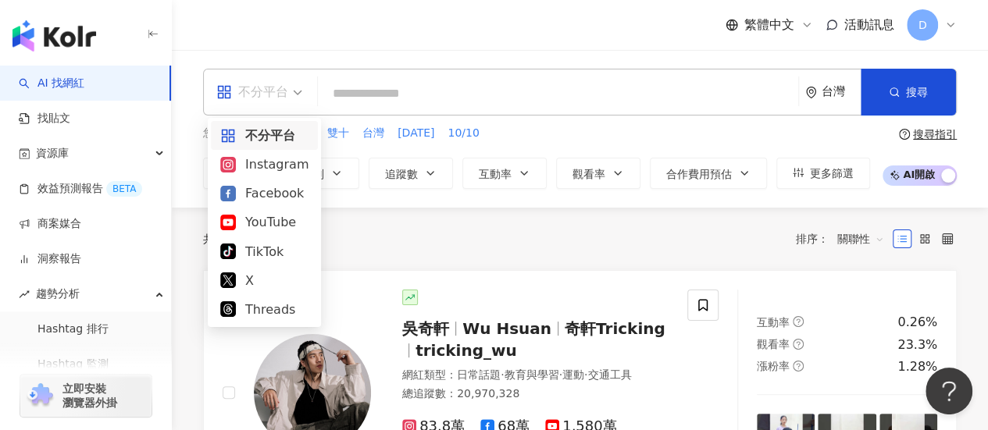
click at [293, 98] on span "不分平台" at bounding box center [259, 92] width 86 height 25
click at [281, 216] on div "YouTube" at bounding box center [264, 222] width 88 height 20
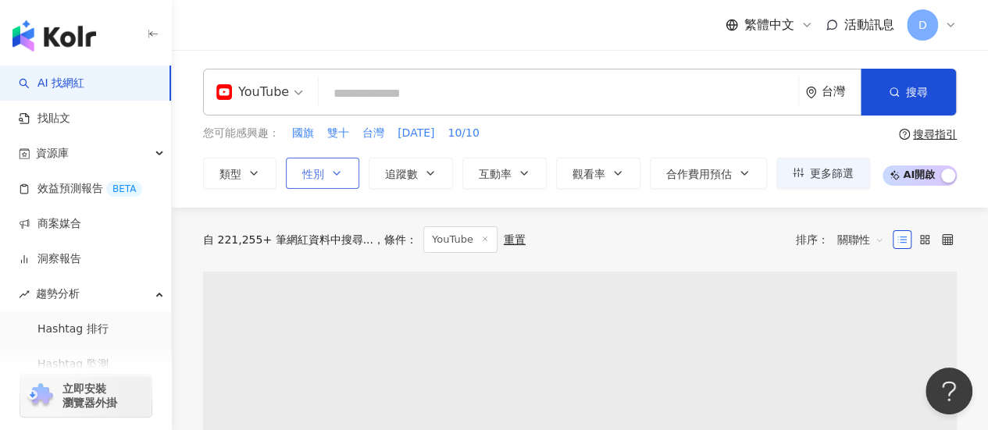
click at [322, 180] on span "性別" at bounding box center [313, 174] width 22 height 12
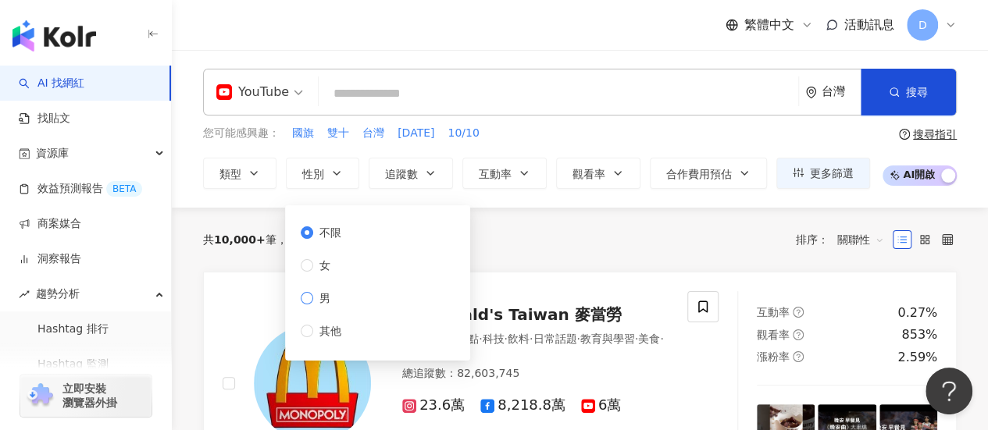
click at [318, 293] on span "男" at bounding box center [324, 298] width 23 height 17
drag, startPoint x: 567, startPoint y: 233, endPoint x: 554, endPoint y: 233, distance: 12.5
click at [567, 233] on div "共 10,000+ 筆 條件 ： YouTube 重置 排序： 關聯性" at bounding box center [579, 239] width 753 height 27
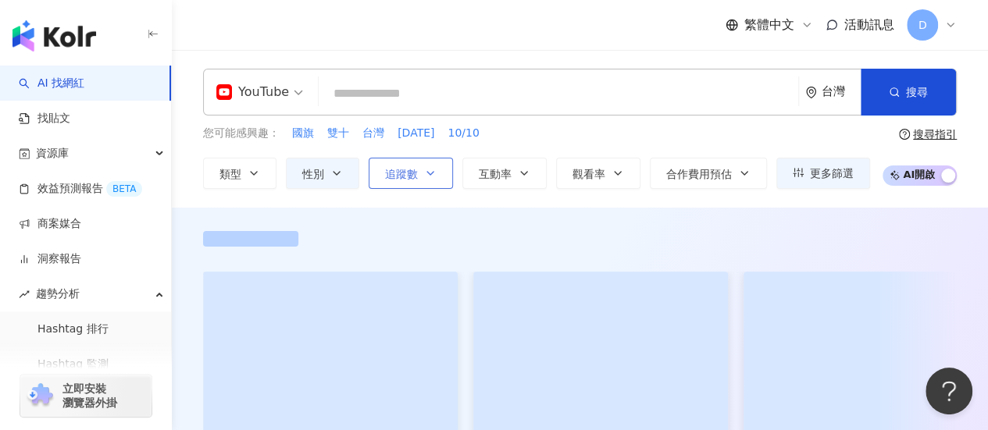
click at [432, 176] on icon "button" at bounding box center [430, 173] width 12 height 12
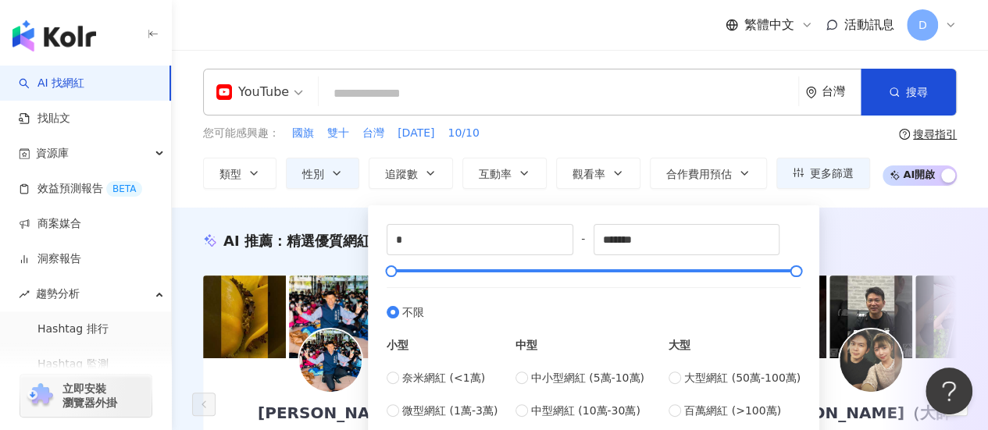
scroll to position [156, 0]
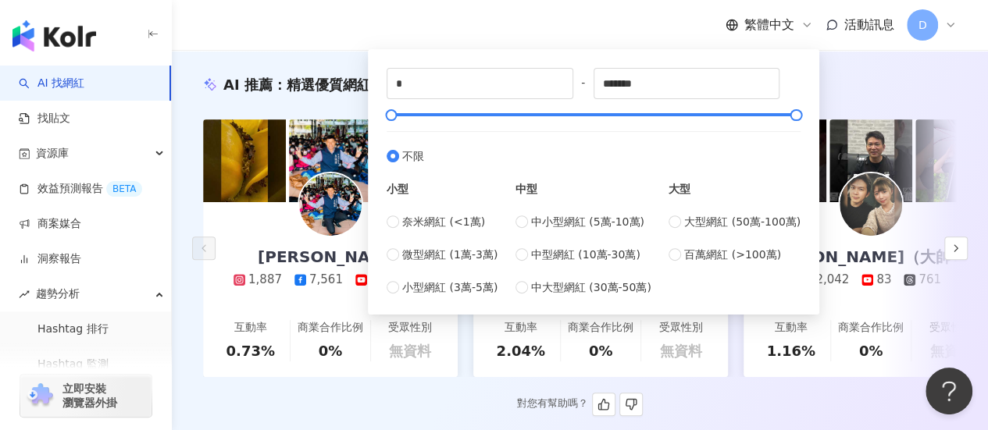
click at [849, 80] on div "AI 推薦 ： 精選優質網紅" at bounding box center [579, 85] width 753 height 20
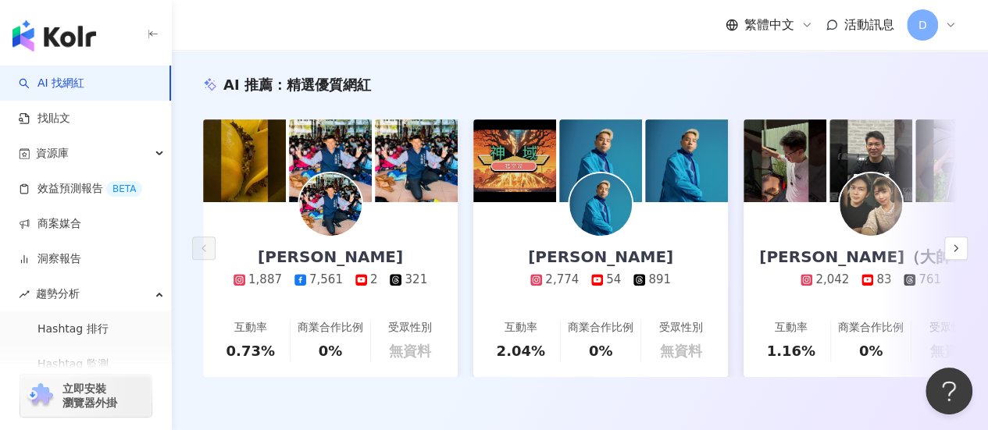
scroll to position [0, 0]
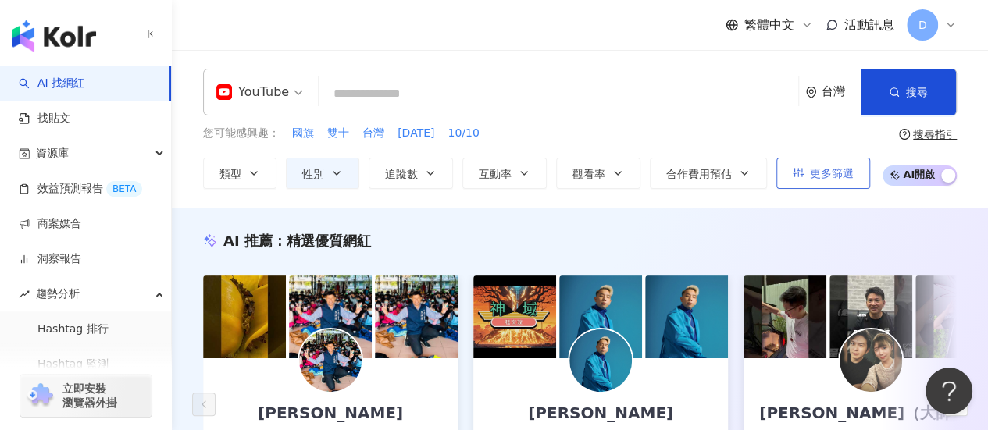
click at [823, 180] on span "更多篩選" at bounding box center [832, 173] width 44 height 12
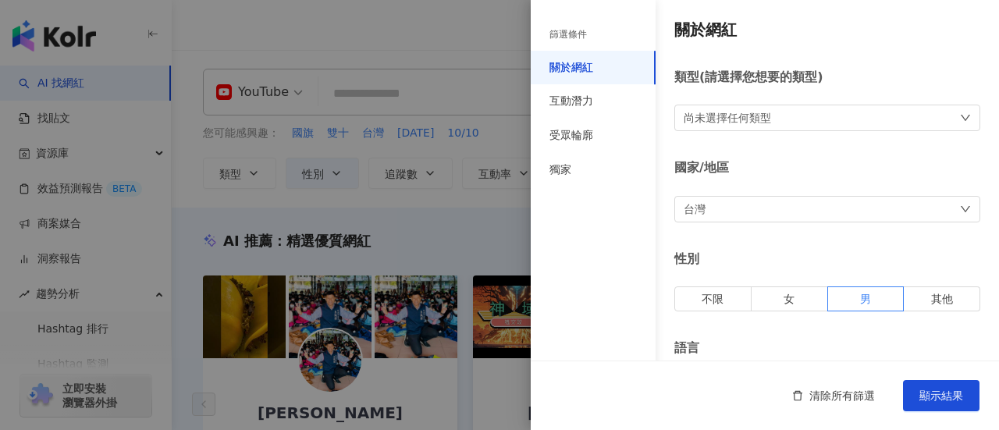
click at [409, 201] on div at bounding box center [499, 215] width 999 height 430
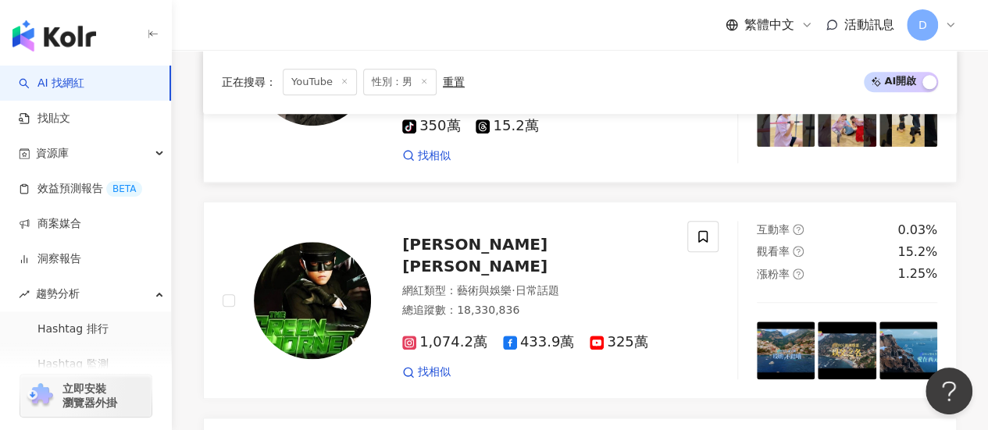
scroll to position [468, 0]
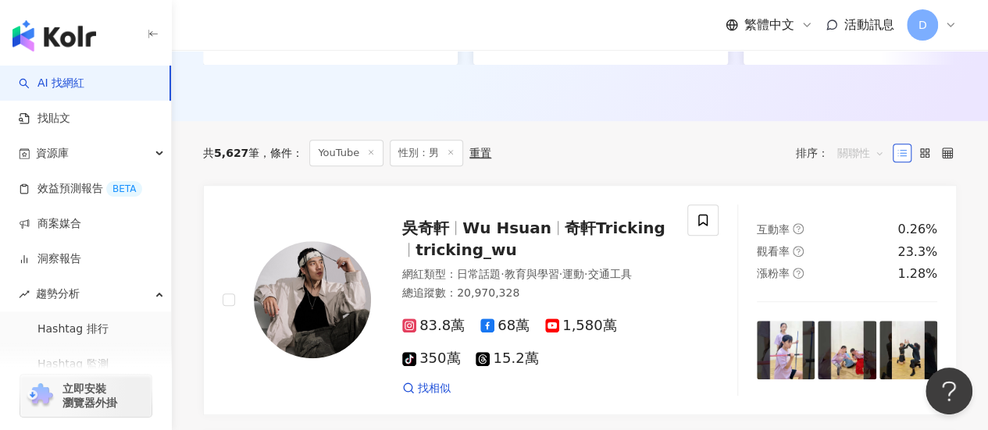
click at [863, 166] on span "關聯性" at bounding box center [860, 153] width 47 height 25
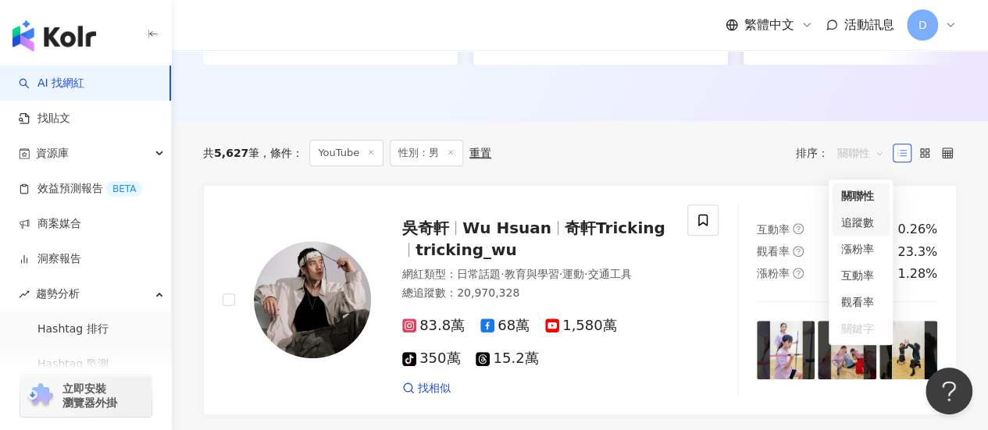
click at [871, 221] on div "追蹤數" at bounding box center [860, 222] width 39 height 17
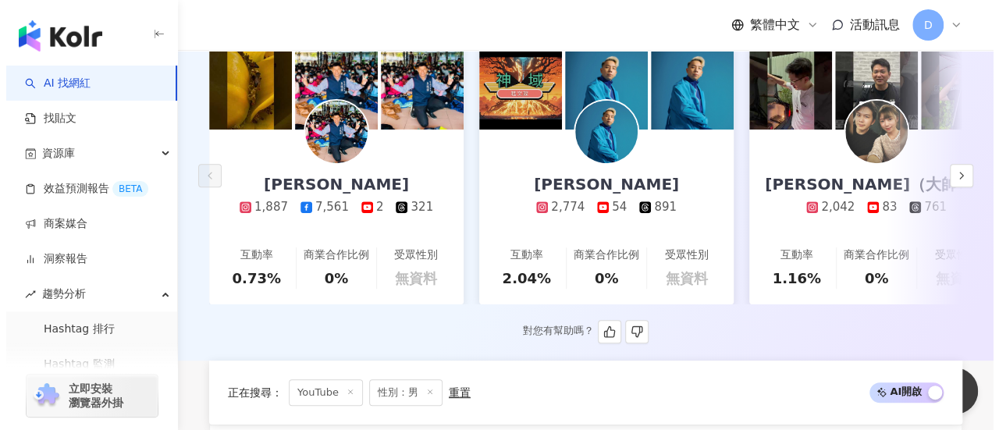
scroll to position [78, 0]
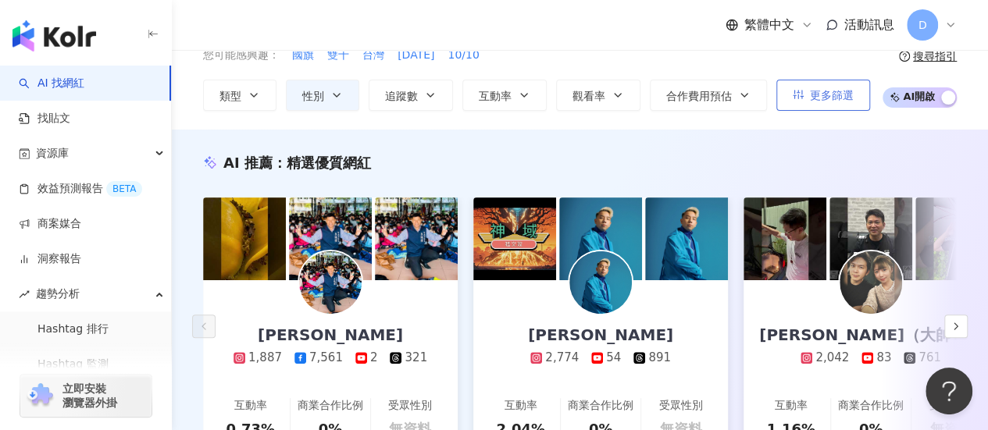
click at [826, 91] on span "更多篩選" at bounding box center [832, 95] width 44 height 12
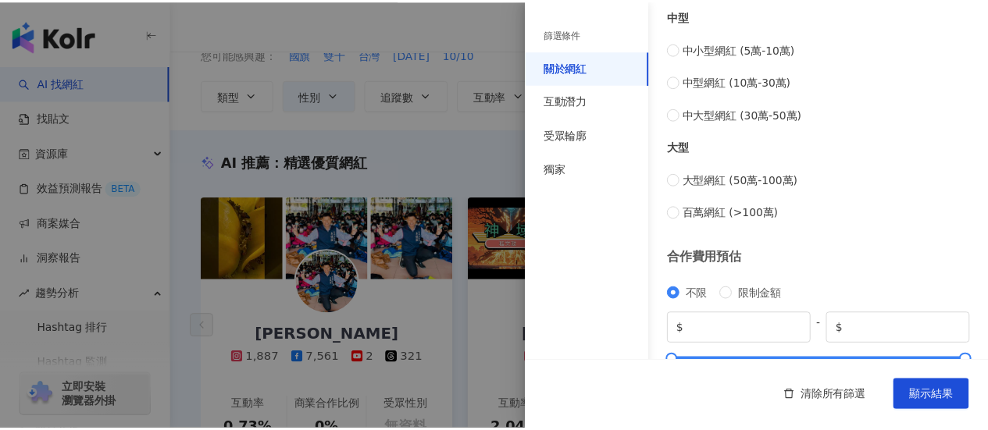
scroll to position [746, 0]
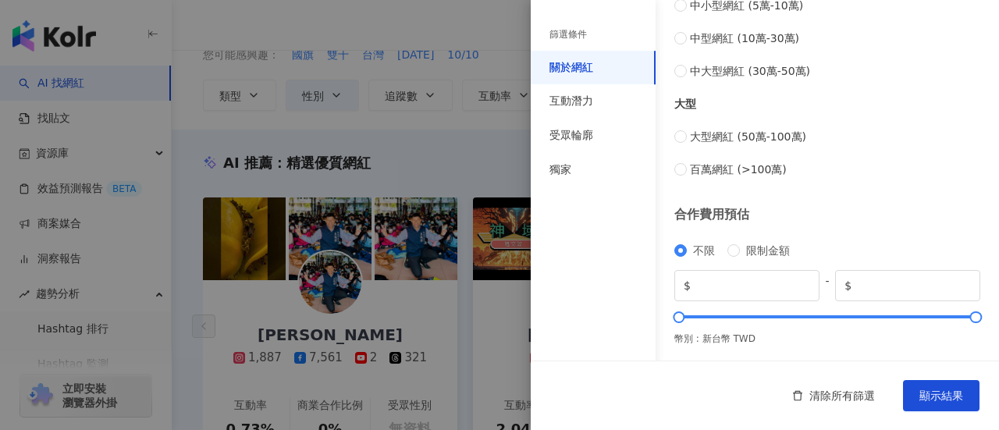
click at [410, 204] on div at bounding box center [499, 215] width 999 height 430
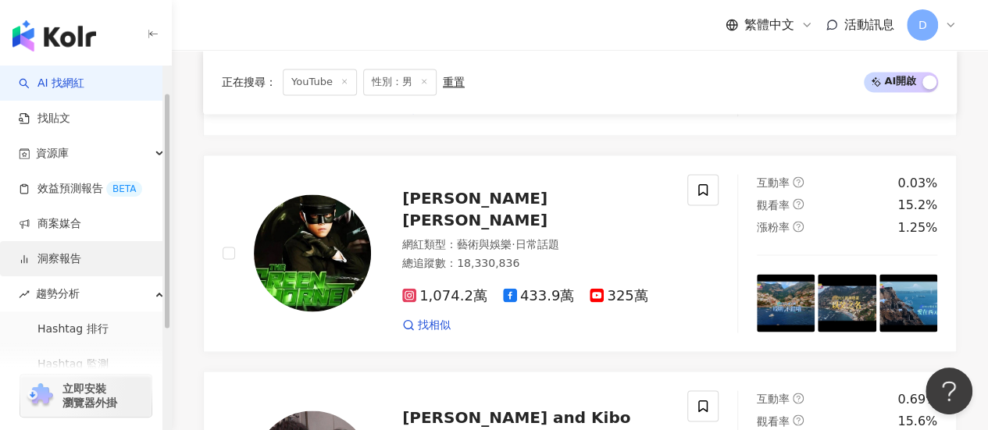
scroll to position [156, 0]
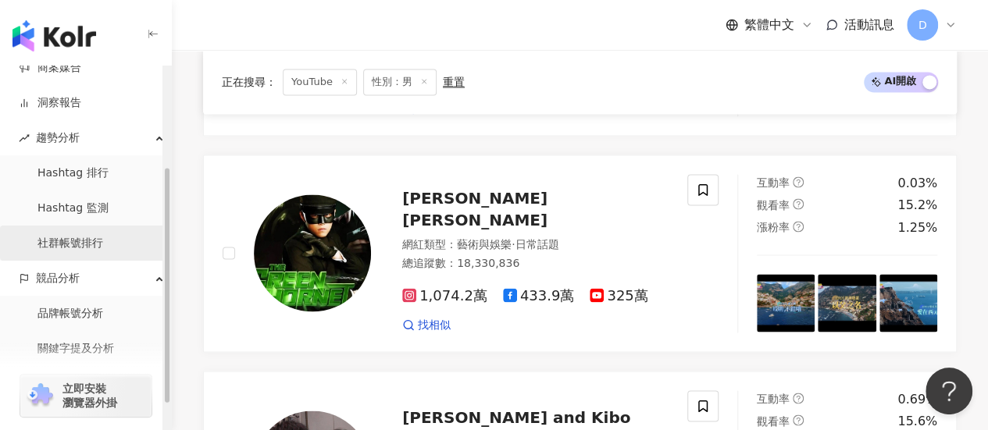
click at [91, 244] on link "社群帳號排行" at bounding box center [70, 244] width 66 height 16
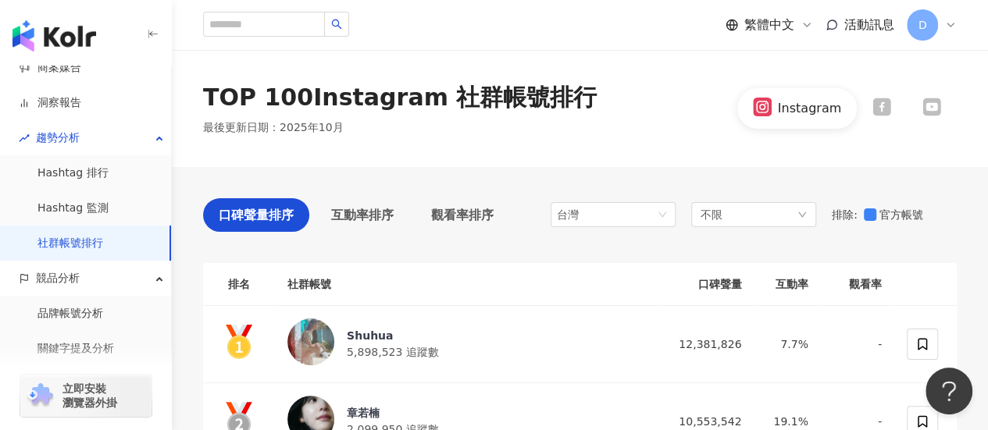
click at [929, 116] on icon at bounding box center [931, 107] width 19 height 19
click at [929, 110] on icon at bounding box center [931, 106] width 15 height 10
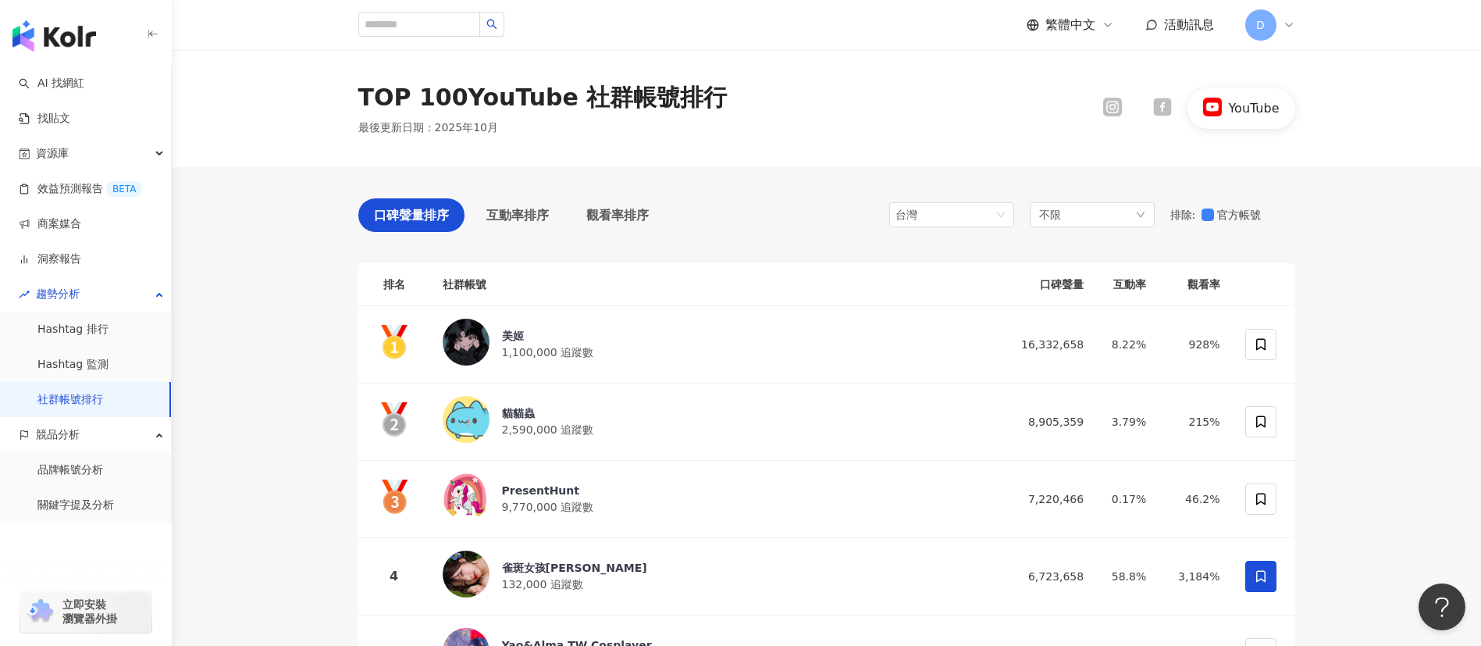
drag, startPoint x: 1308, startPoint y: 358, endPoint x: 1419, endPoint y: 330, distance: 115.1
click at [84, 78] on link "AI 找網紅" at bounding box center [52, 84] width 66 height 16
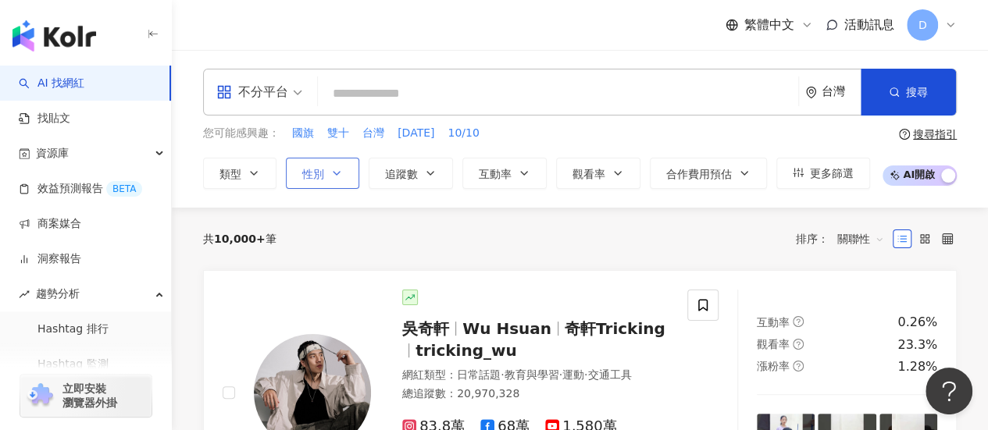
click at [335, 187] on button "性別" at bounding box center [322, 173] width 73 height 31
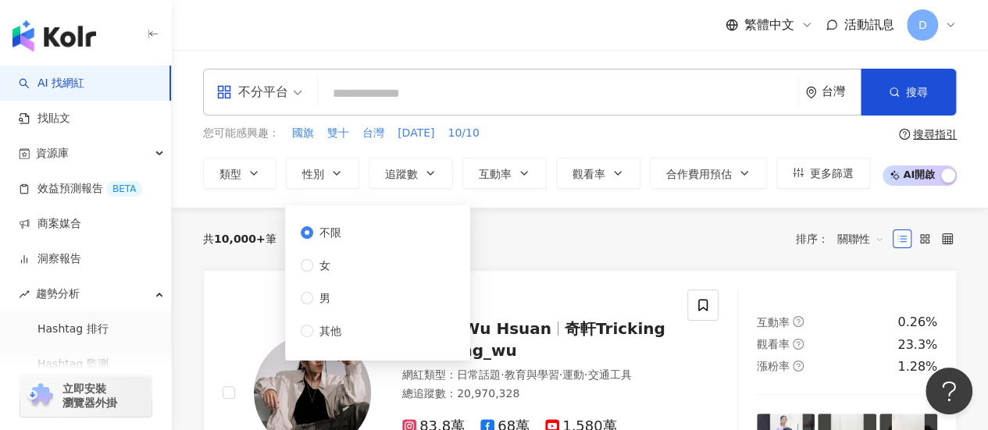
click at [328, 321] on div "不限 女 男 其他" at bounding box center [327, 282] width 53 height 116
click at [328, 313] on div "不限 女 男 其他" at bounding box center [327, 282] width 53 height 116
click at [328, 308] on div "不限 女 男 其他" at bounding box center [327, 282] width 53 height 116
click at [326, 302] on span "男" at bounding box center [324, 298] width 23 height 17
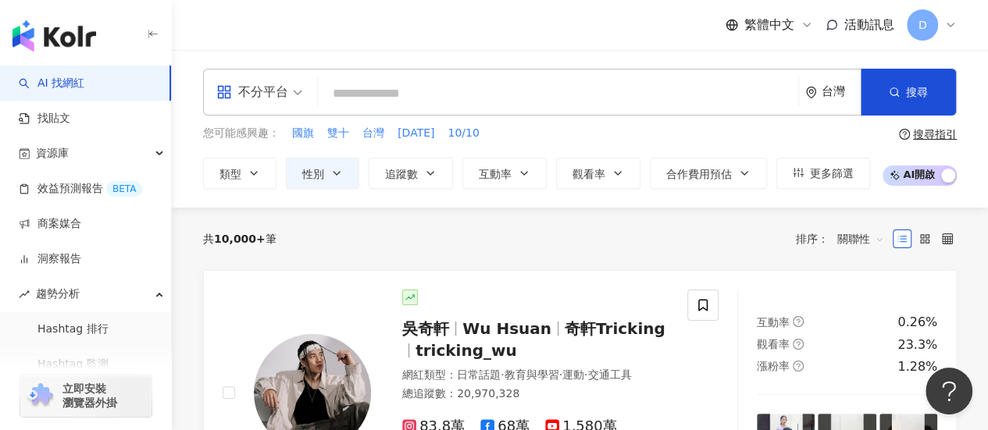
click at [596, 251] on div "共 10,000+ 筆 排序： 關聯性" at bounding box center [579, 239] width 753 height 62
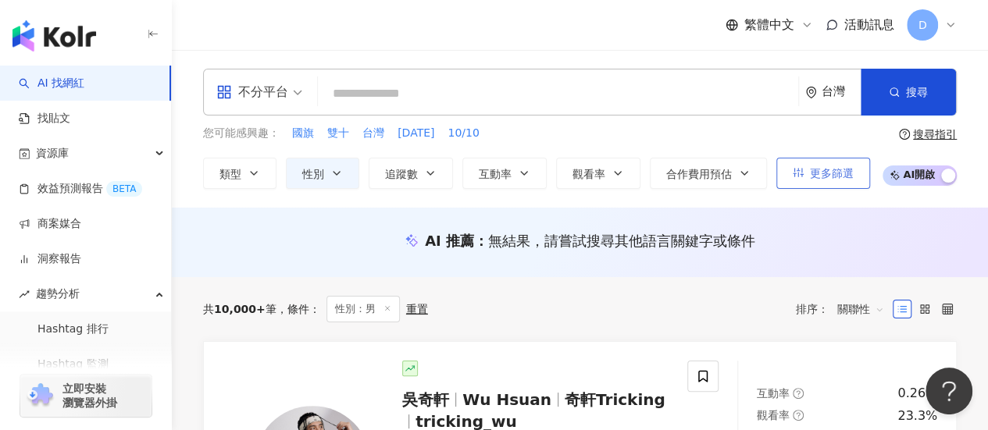
click at [831, 169] on span "更多篩選" at bounding box center [832, 173] width 44 height 12
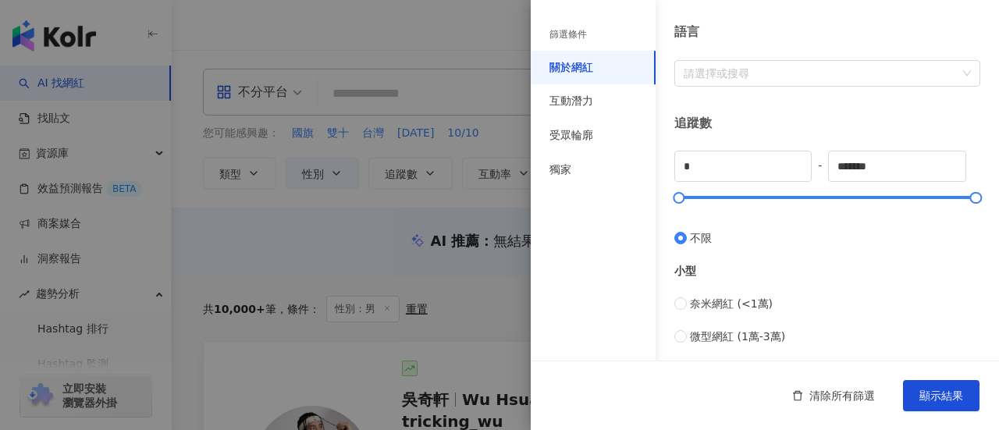
scroll to position [390, 0]
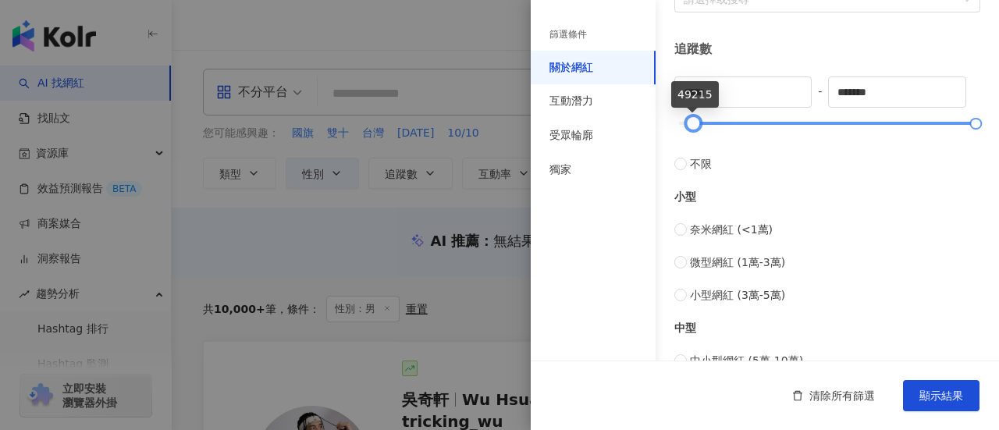
drag, startPoint x: 706, startPoint y: 123, endPoint x: 696, endPoint y: 121, distance: 9.5
click at [696, 121] on div at bounding box center [827, 123] width 297 height 9
type input "*****"
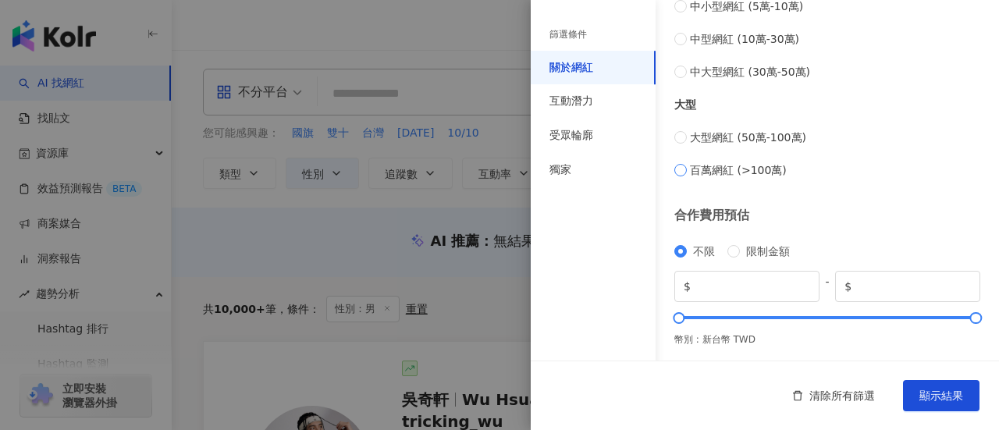
scroll to position [746, 0]
click at [573, 100] on div "互動潛力" at bounding box center [572, 102] width 44 height 16
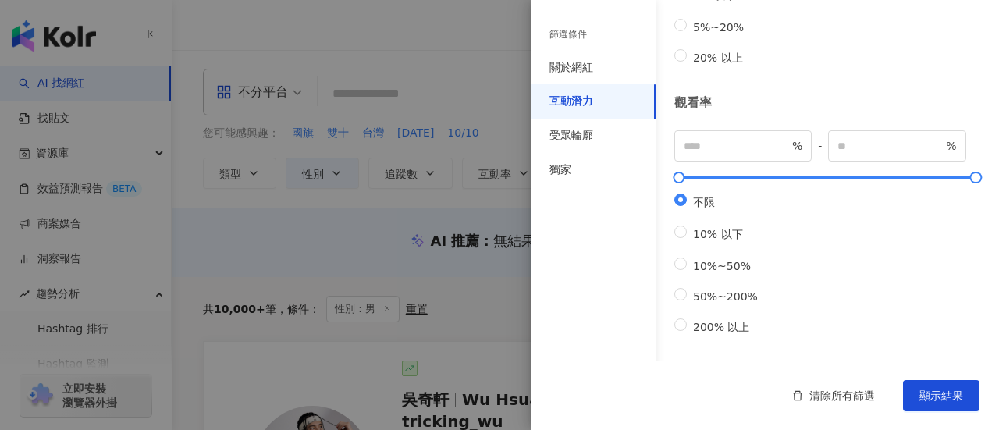
scroll to position [0, 0]
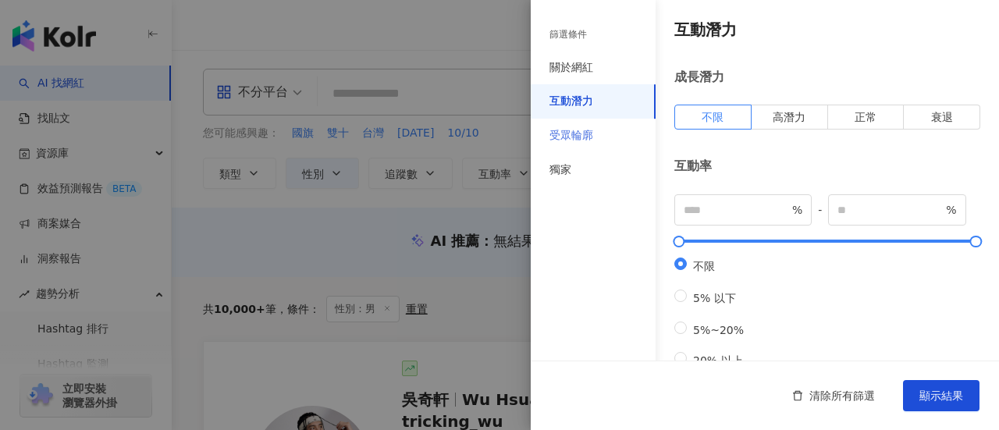
click at [606, 144] on div "受眾輪廓" at bounding box center [593, 136] width 125 height 34
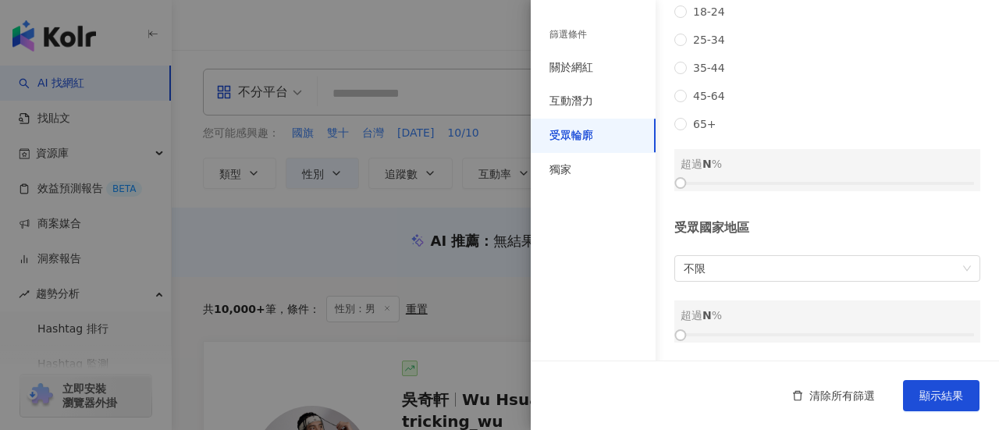
scroll to position [328, 0]
click at [590, 63] on div "關於網紅" at bounding box center [572, 68] width 44 height 16
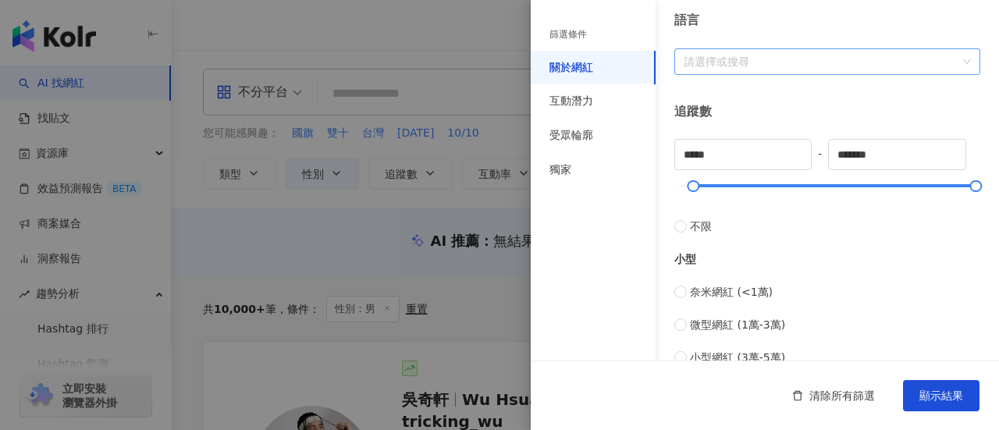
click at [705, 55] on div at bounding box center [819, 61] width 283 height 12
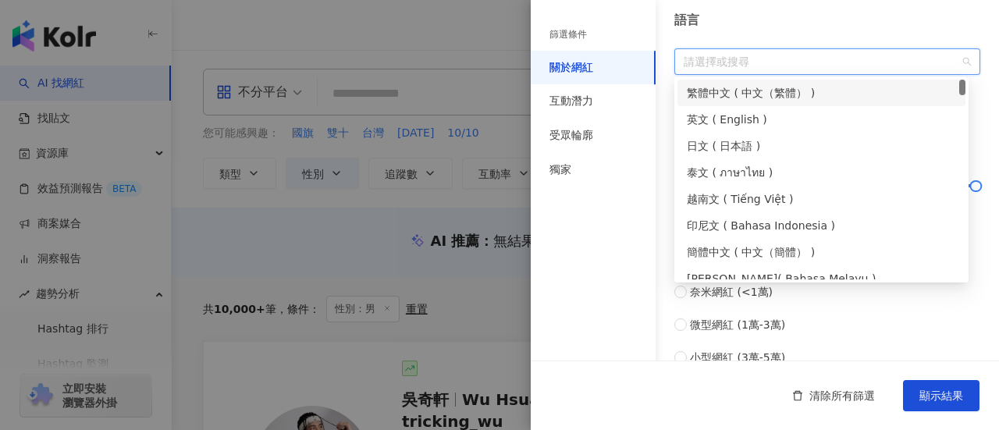
click at [734, 91] on div "繁體中文 ( 中文（繁體） )" at bounding box center [821, 92] width 269 height 17
click at [821, 44] on div "語言 繁體中文" at bounding box center [828, 43] width 306 height 62
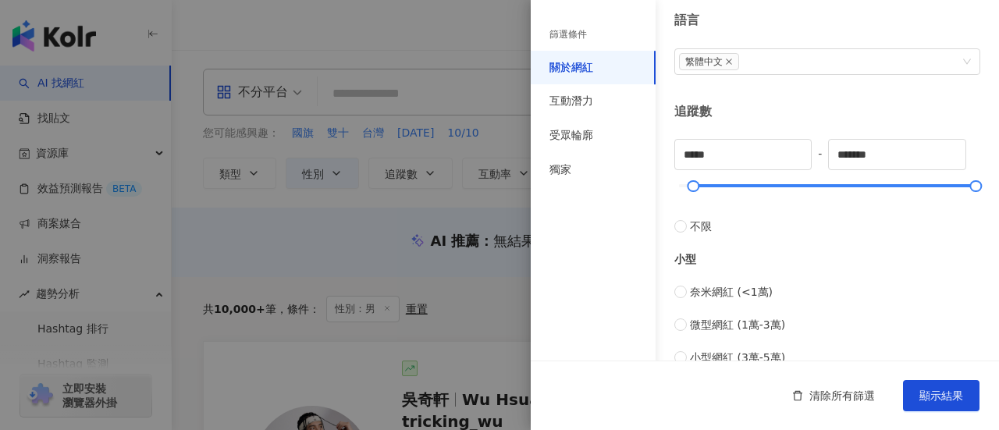
click at [617, 49] on div "篩選條件" at bounding box center [593, 35] width 125 height 32
click at [606, 34] on div "篩選條件" at bounding box center [593, 35] width 125 height 32
click at [582, 35] on div "篩選條件" at bounding box center [568, 34] width 37 height 13
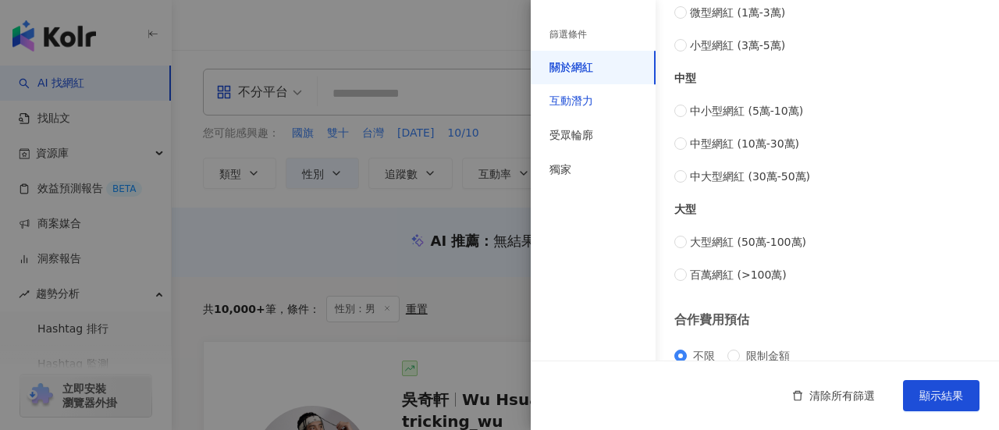
click at [587, 94] on div "互動潛力" at bounding box center [572, 102] width 44 height 16
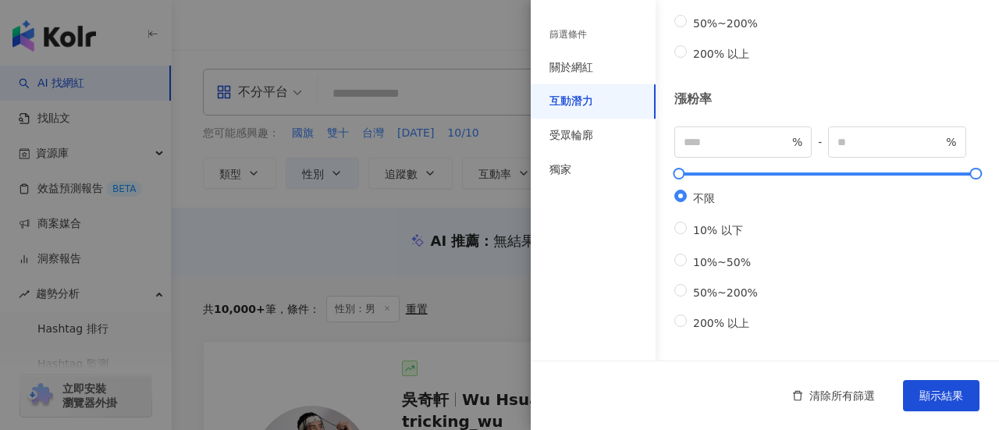
scroll to position [615, 0]
click at [610, 126] on div "受眾輪廓" at bounding box center [593, 136] width 125 height 34
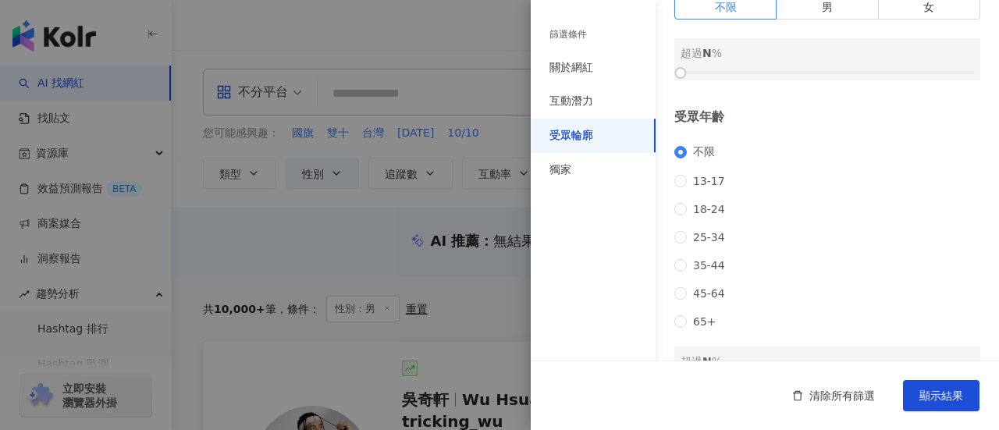
scroll to position [0, 0]
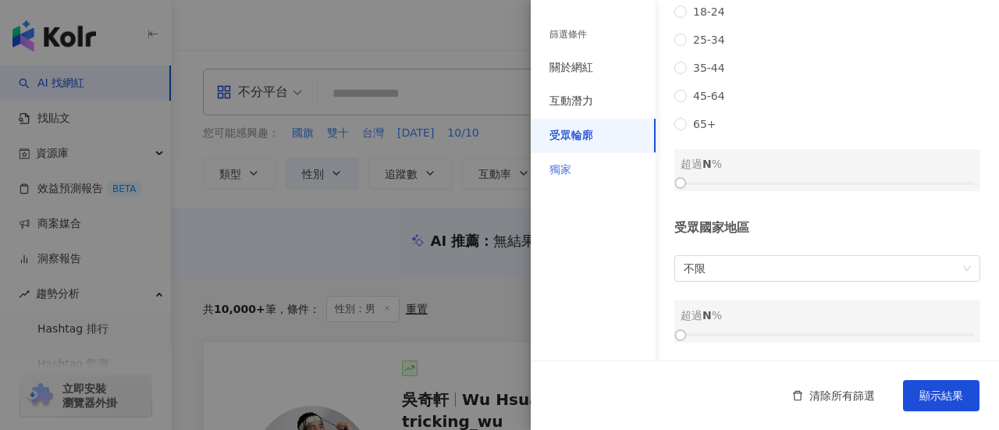
click at [574, 157] on div "獨家" at bounding box center [593, 170] width 125 height 34
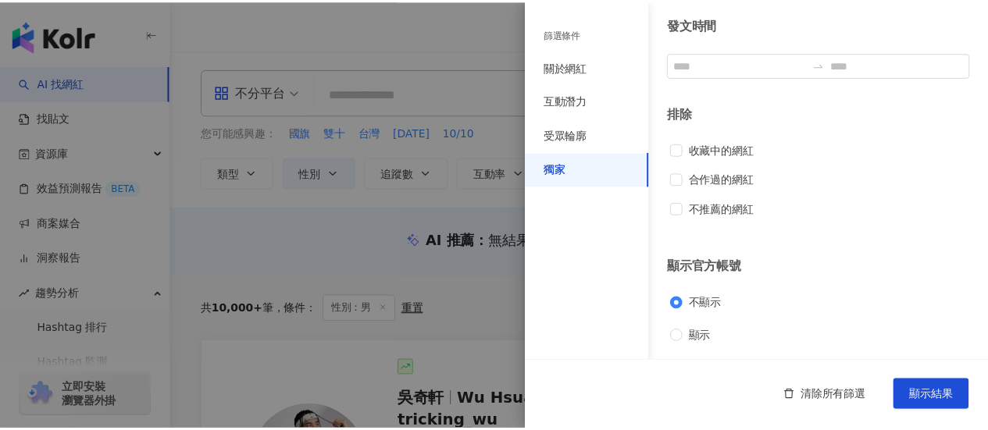
scroll to position [143, 0]
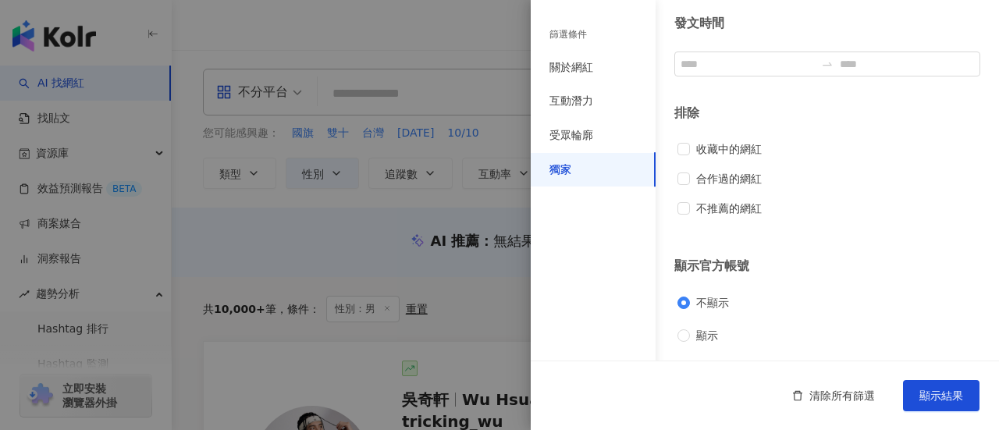
click at [403, 121] on div at bounding box center [499, 215] width 999 height 430
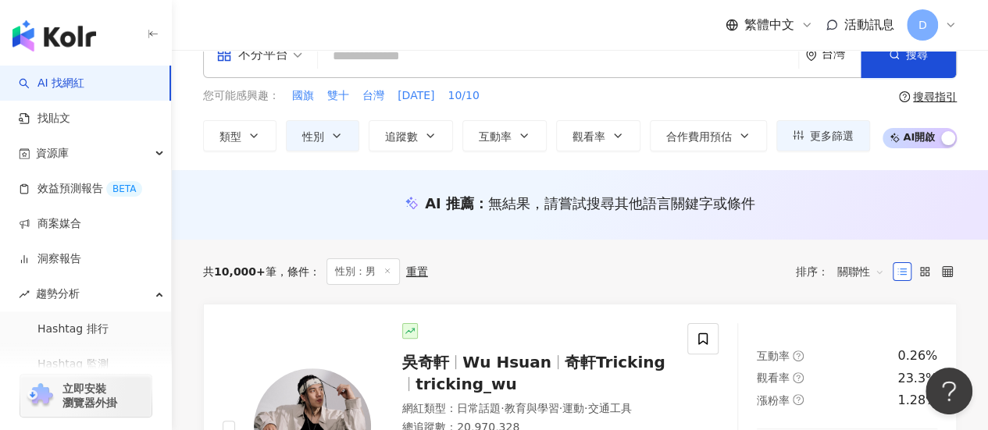
scroll to position [0, 0]
